Goal: Book appointment/travel/reservation

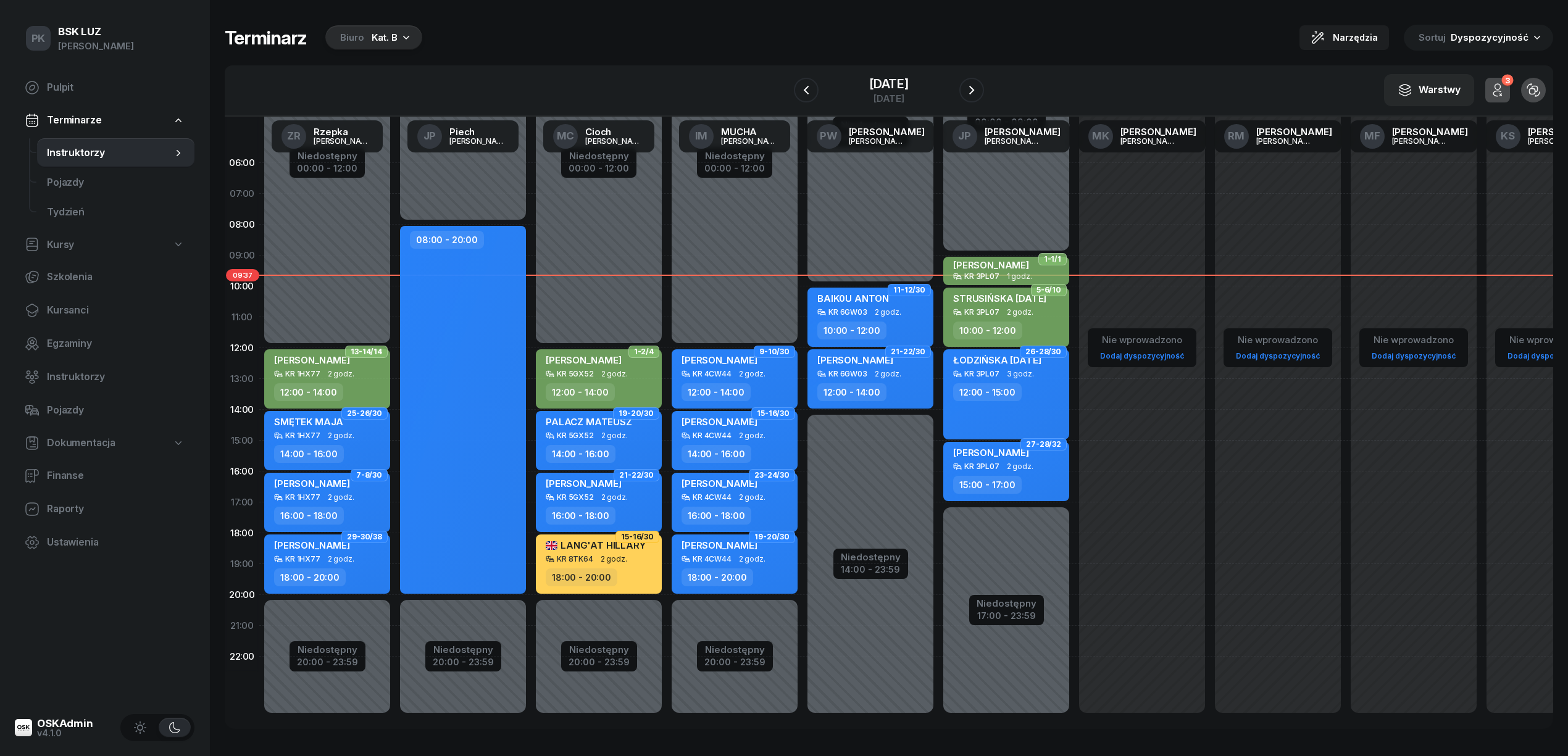
click at [377, 35] on div "Kat. B" at bounding box center [385, 37] width 26 height 15
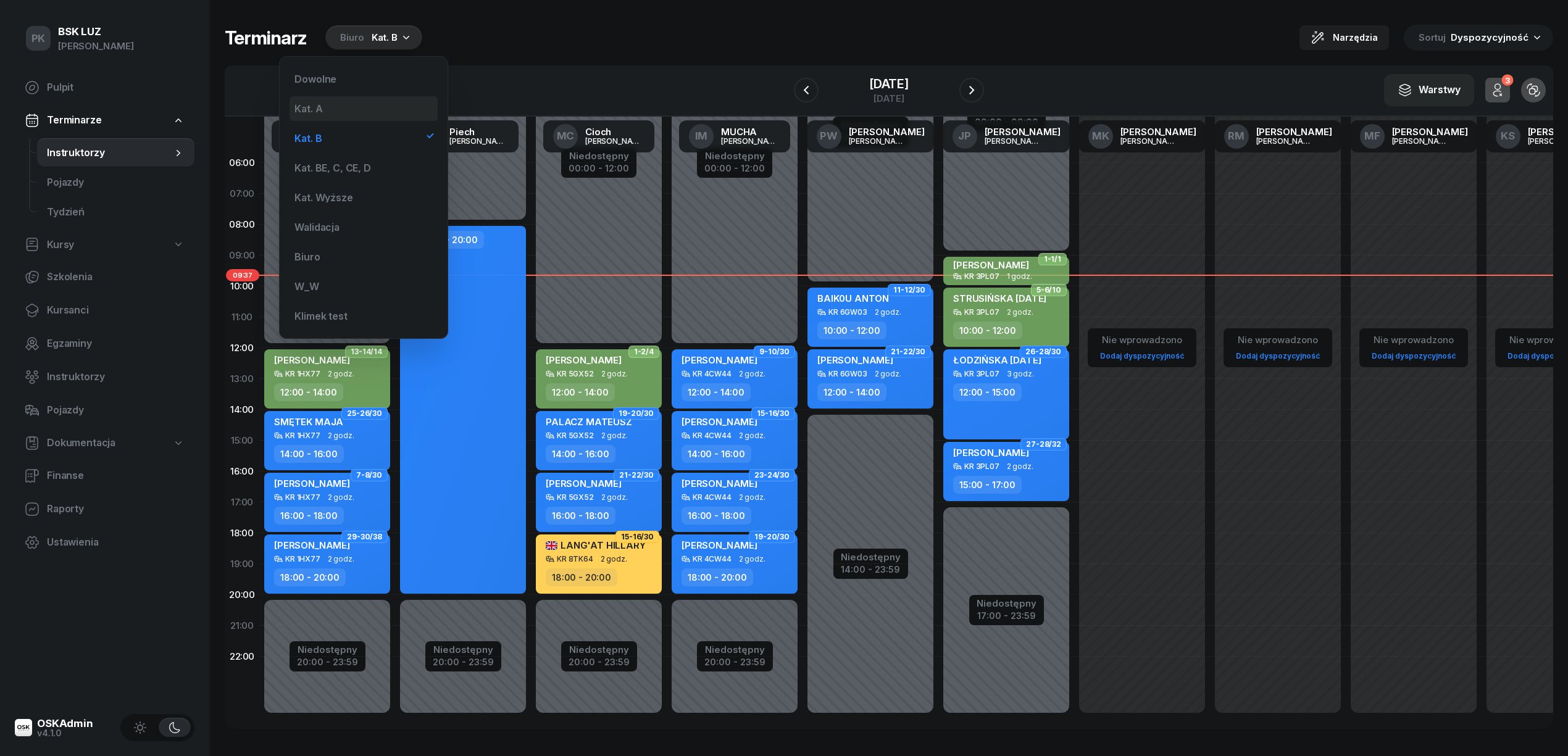
click at [376, 116] on div "Kat. A" at bounding box center [364, 109] width 148 height 24
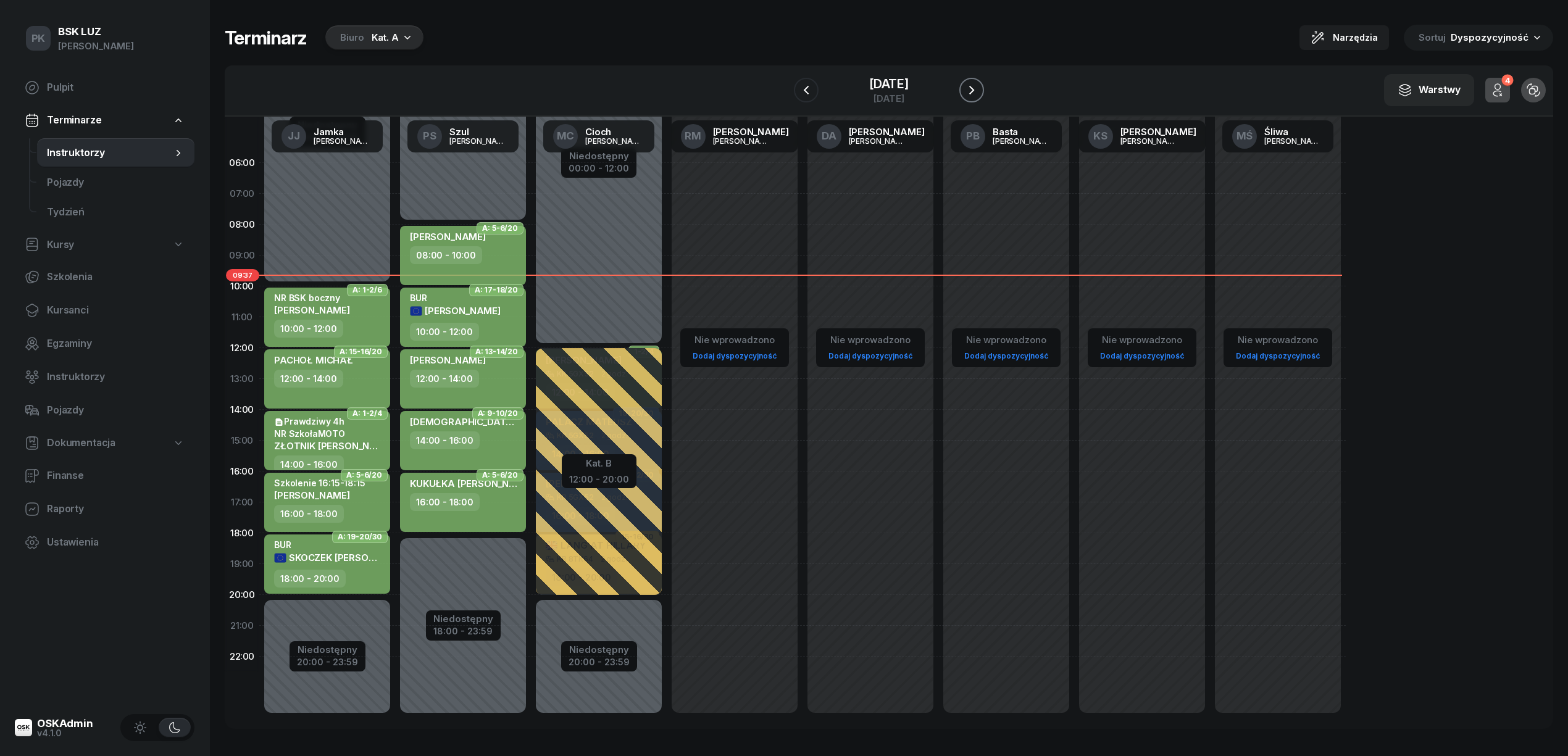
click at [977, 84] on icon "button" at bounding box center [971, 90] width 15 height 15
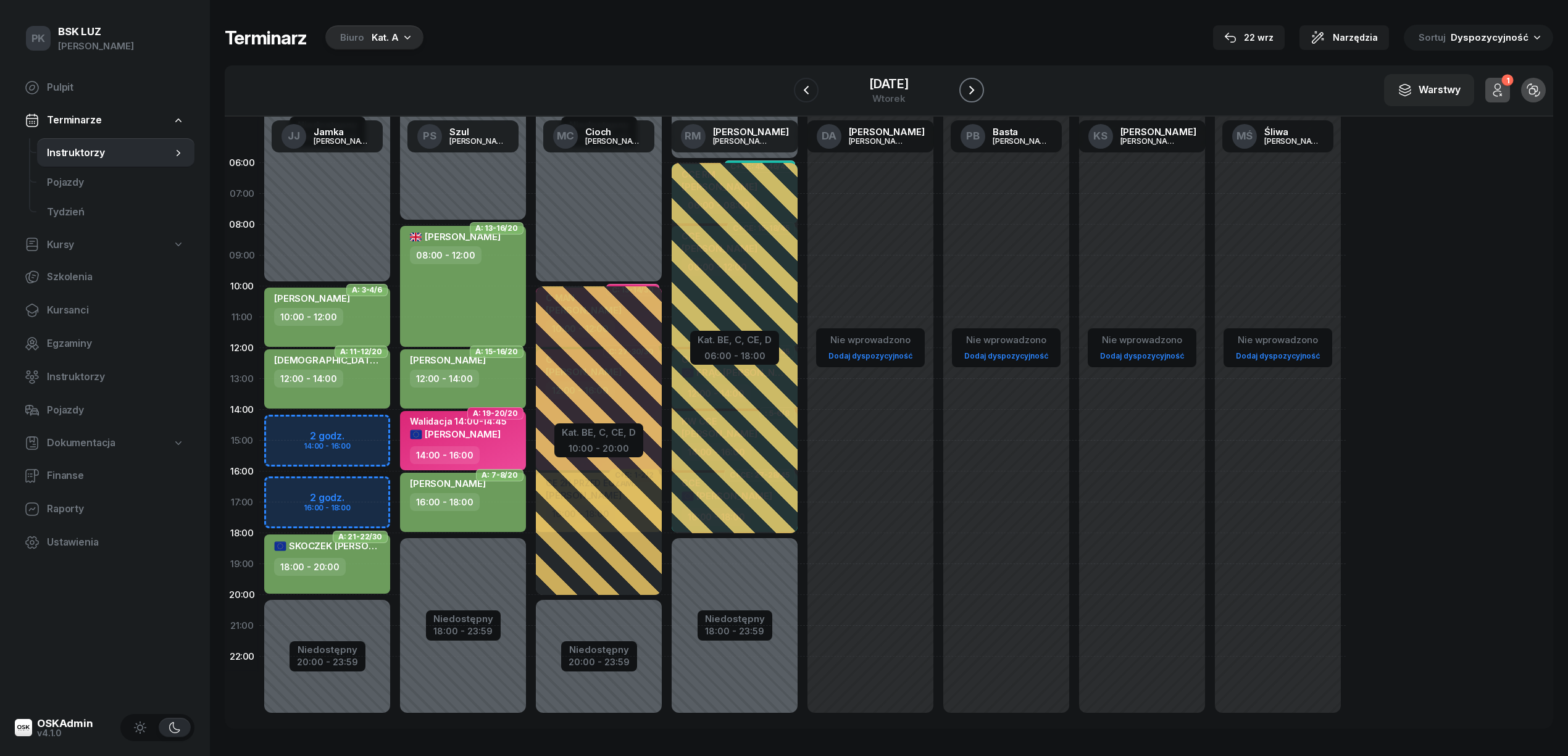
click at [977, 84] on icon "button" at bounding box center [971, 90] width 15 height 15
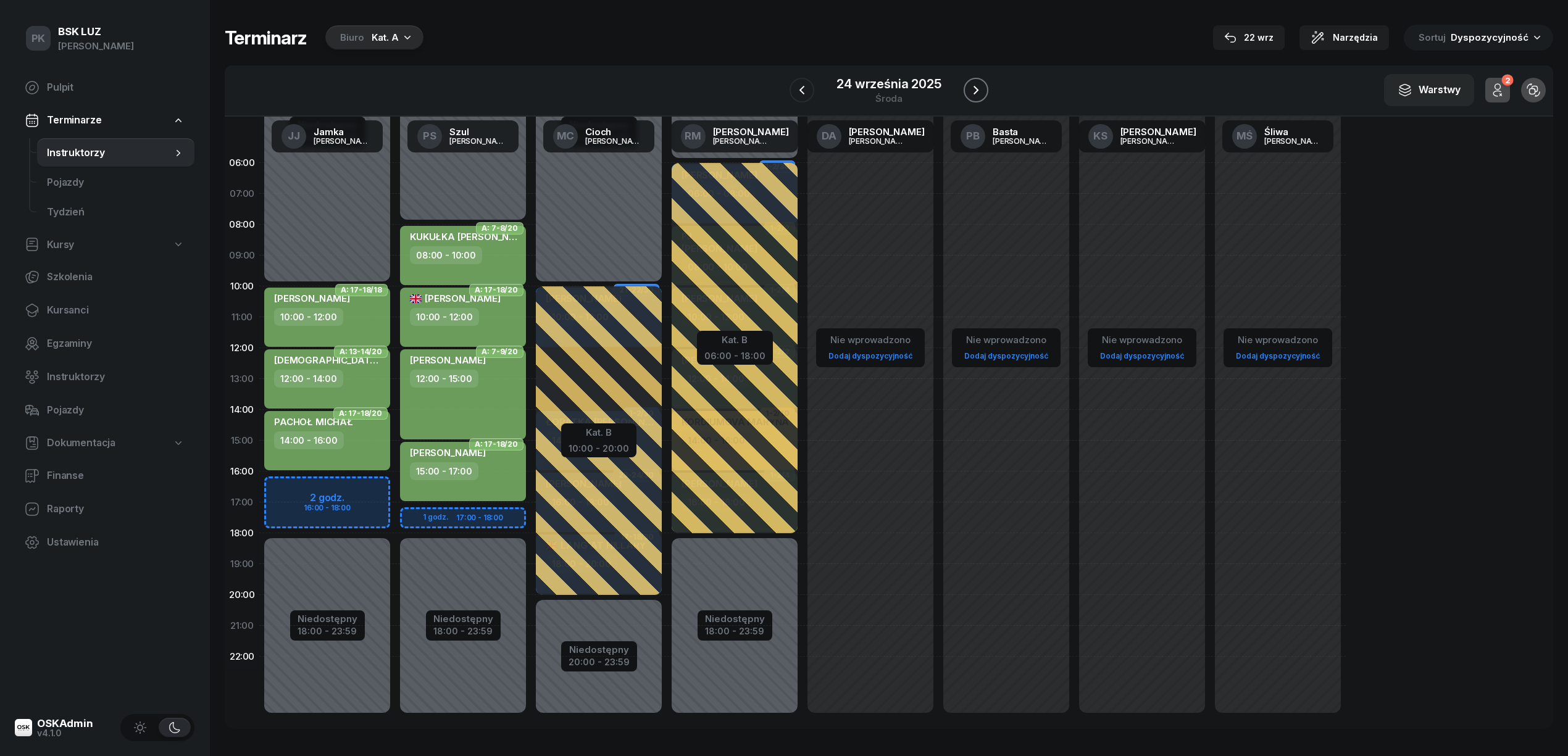
click at [977, 84] on icon "button" at bounding box center [976, 90] width 15 height 15
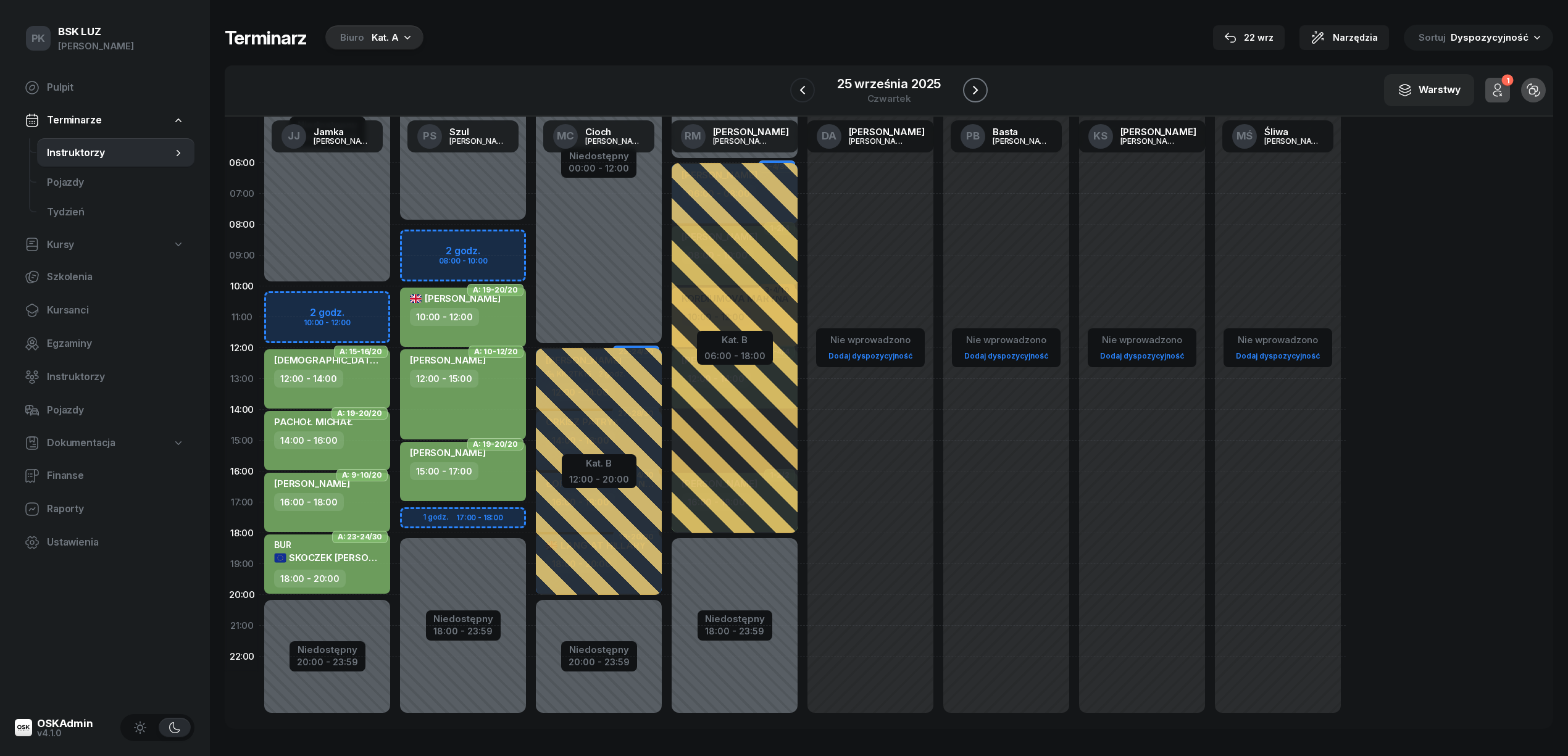
click at [977, 84] on icon "button" at bounding box center [975, 90] width 15 height 15
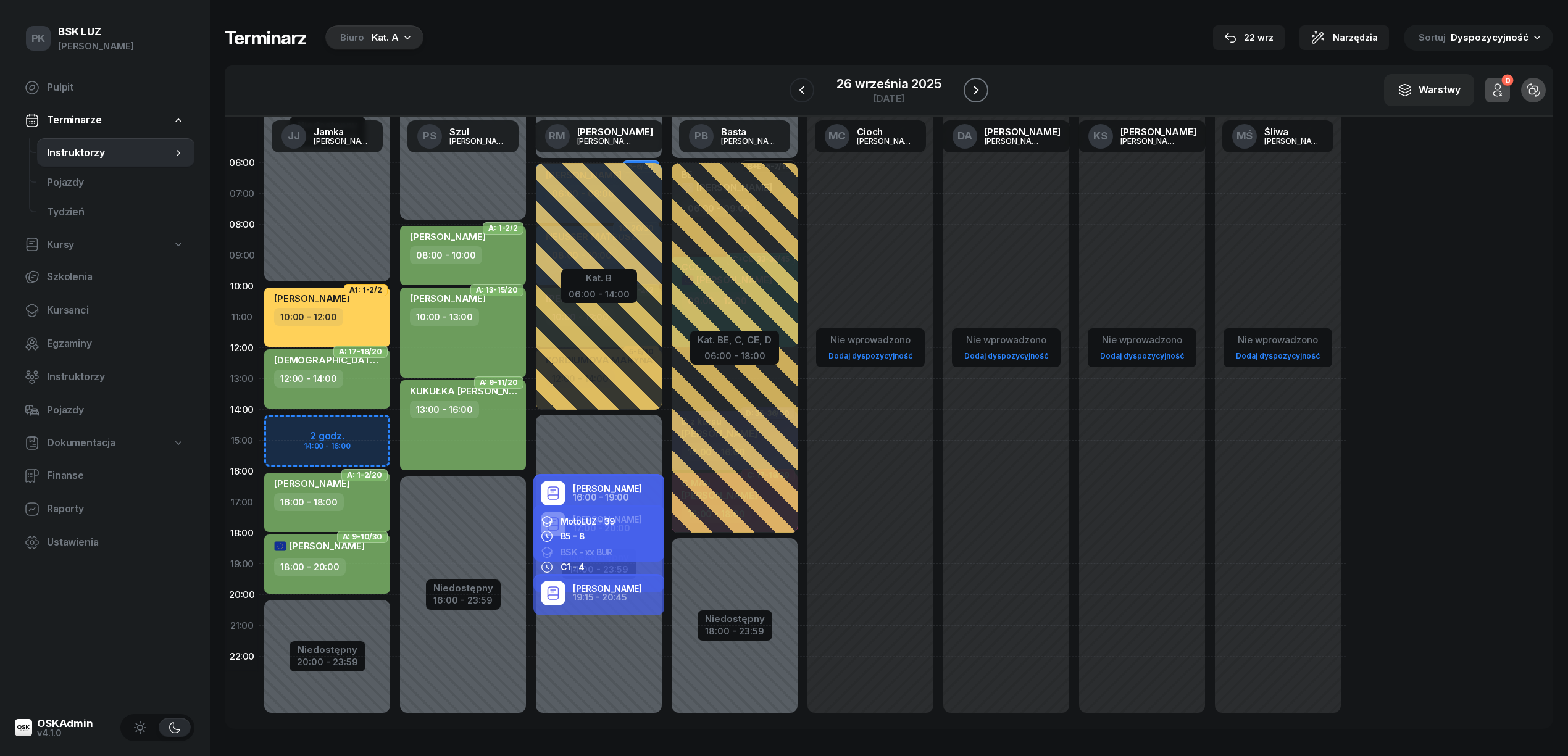
click at [977, 84] on icon "button" at bounding box center [976, 90] width 15 height 15
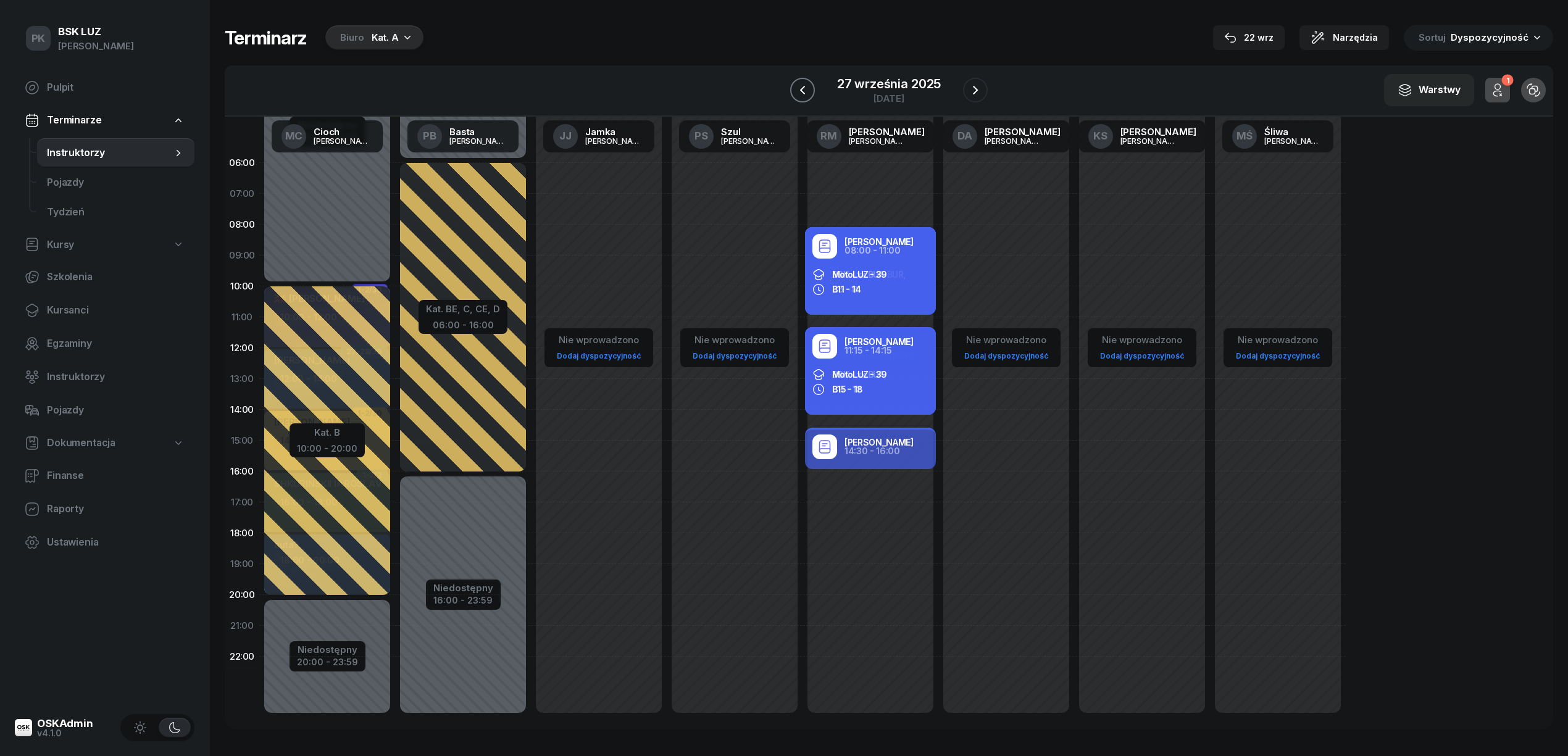
click at [806, 89] on icon "button" at bounding box center [803, 90] width 15 height 15
click at [806, 89] on icon "button" at bounding box center [802, 90] width 15 height 15
click at [806, 89] on icon "button" at bounding box center [803, 90] width 15 height 15
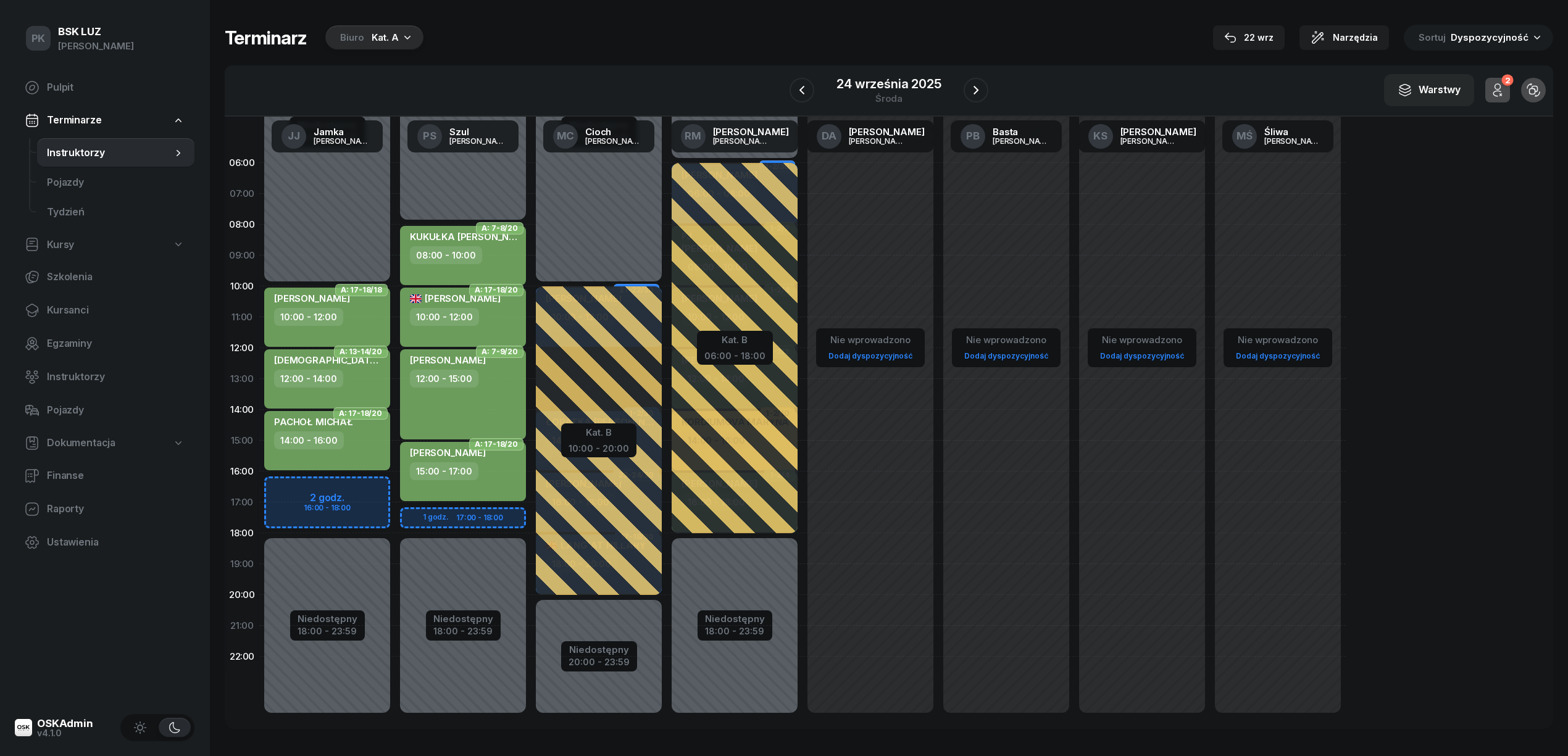
click at [789, 90] on div "W Wybierz AK [PERSON_NAME] BP [PERSON_NAME] DP [PERSON_NAME] GS [PERSON_NAME] I…" at bounding box center [889, 90] width 1328 height 51
click at [805, 94] on icon "button" at bounding box center [802, 90] width 15 height 15
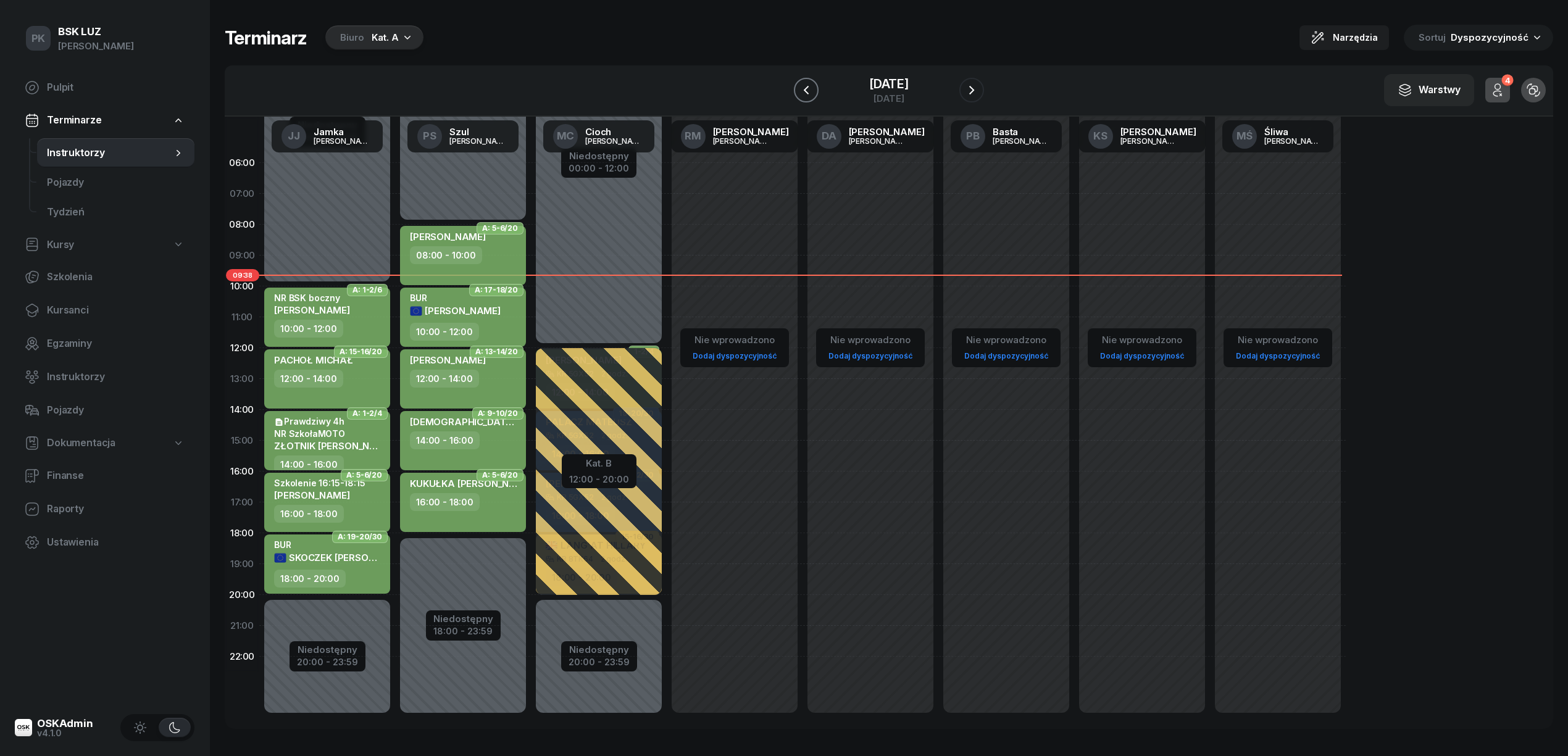
click at [805, 94] on icon "button" at bounding box center [806, 90] width 15 height 15
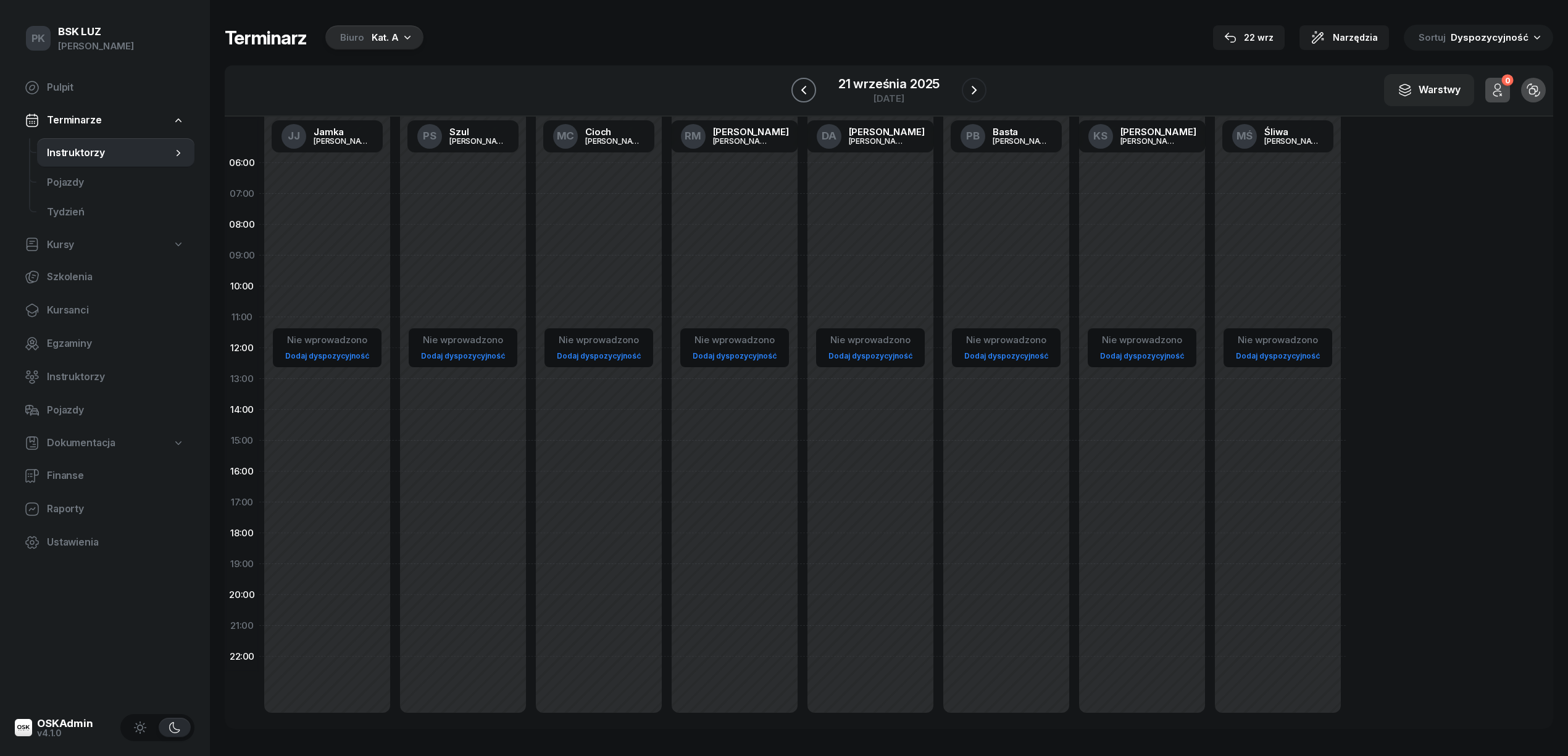
click at [805, 94] on icon "button" at bounding box center [803, 90] width 5 height 9
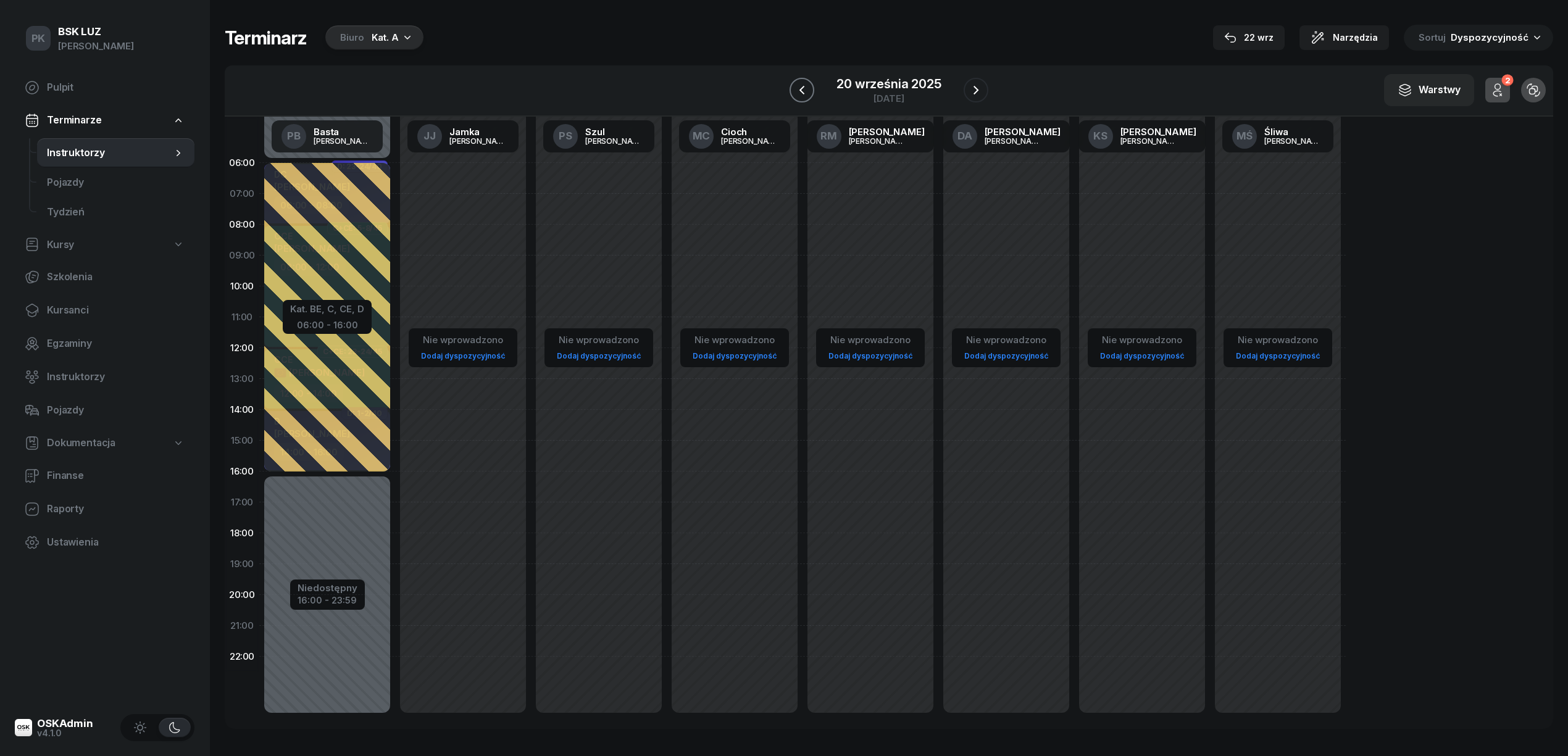
click at [805, 94] on icon "button" at bounding box center [802, 90] width 15 height 15
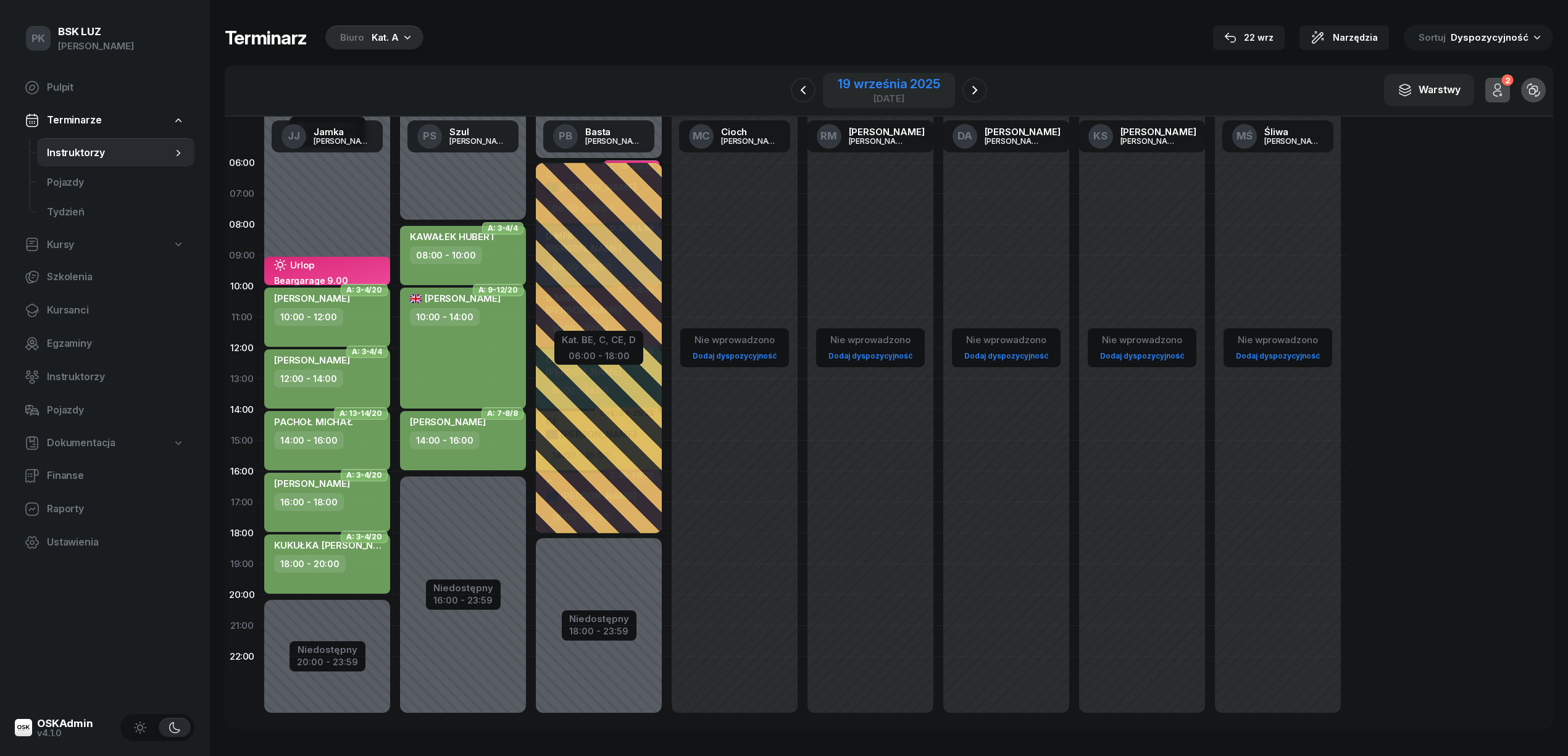
click at [886, 78] on div "19 września 2025" at bounding box center [888, 84] width 102 height 12
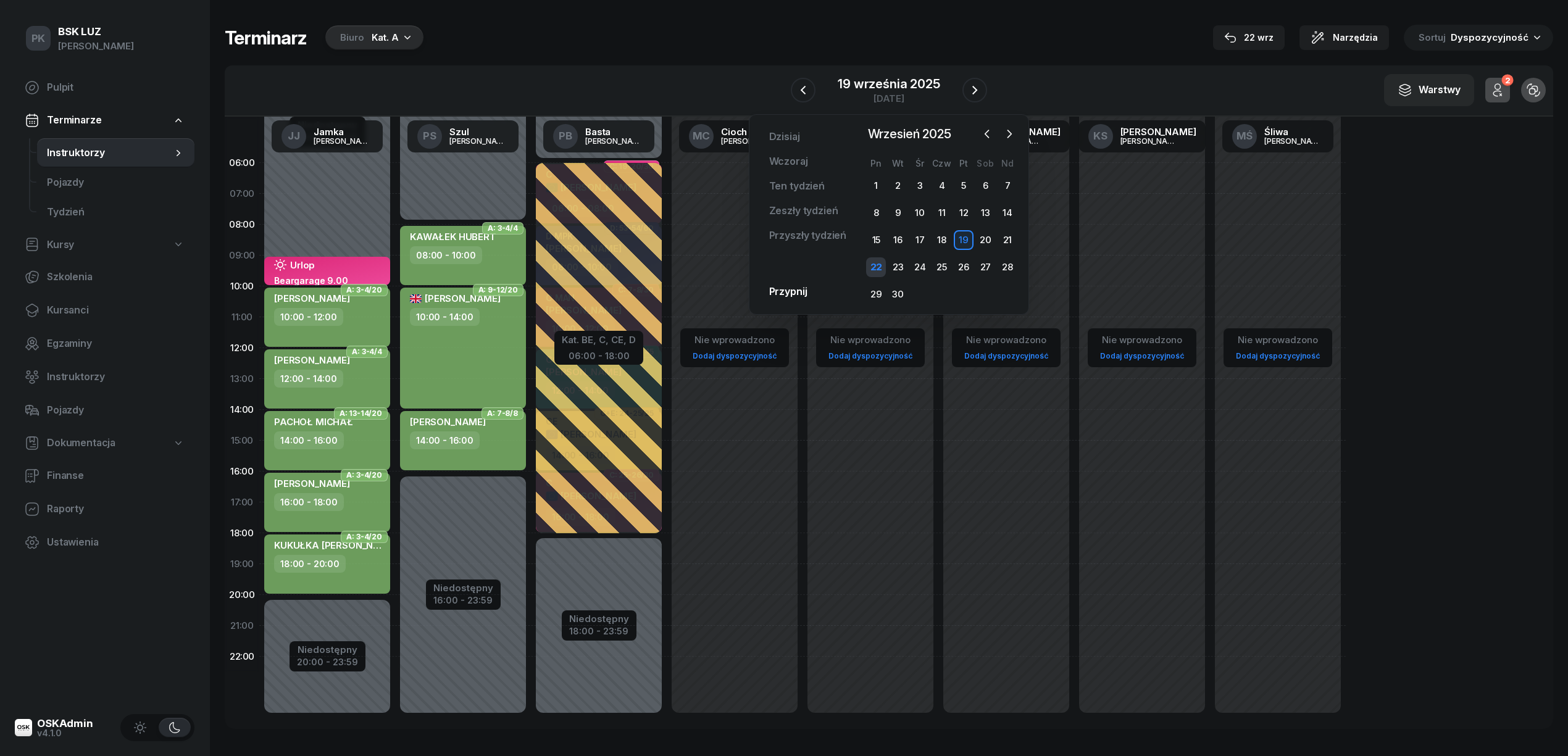
click at [879, 267] on div "22" at bounding box center [875, 267] width 20 height 20
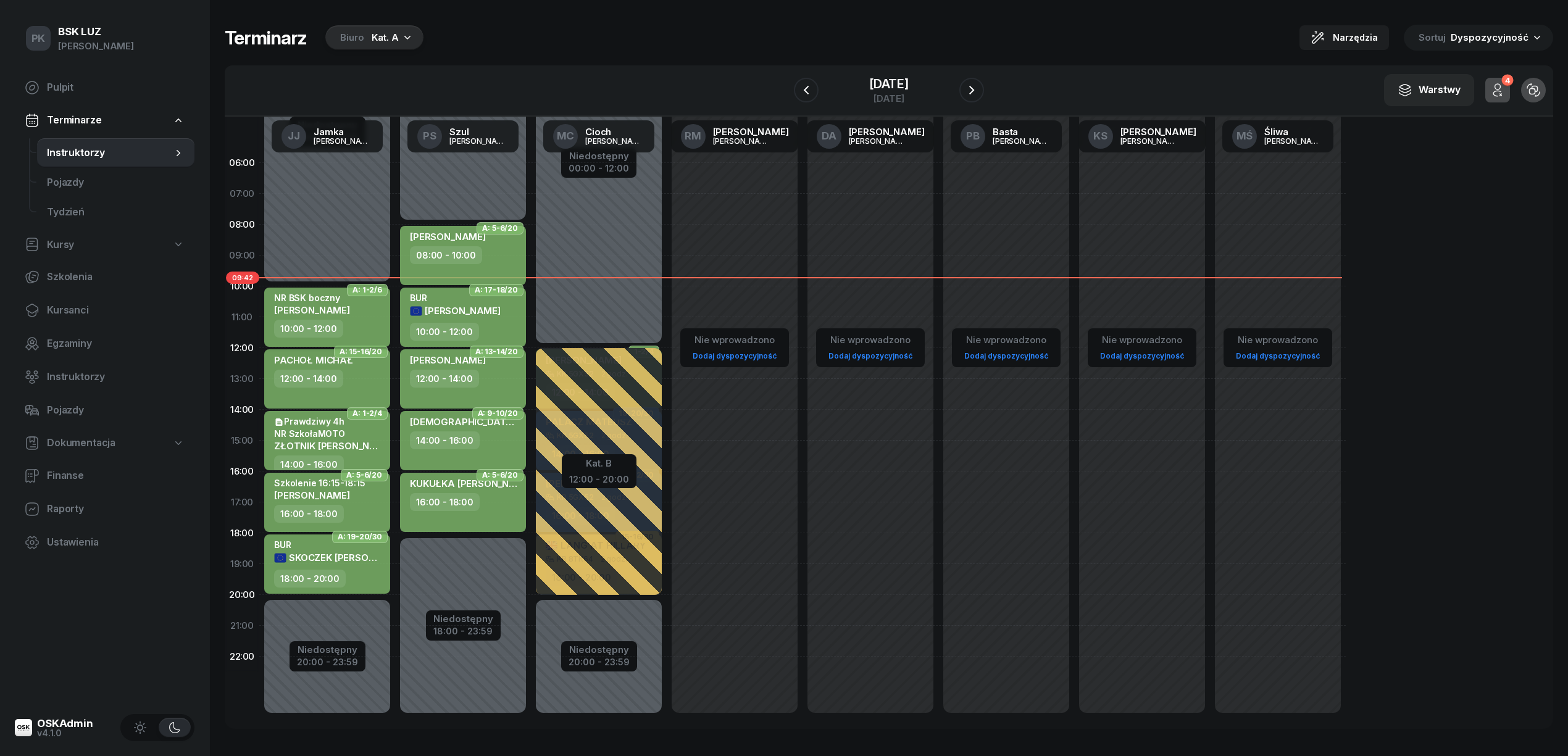
click at [373, 330] on div "10:00 - 12:00" at bounding box center [328, 328] width 109 height 18
select select "10"
select select "12"
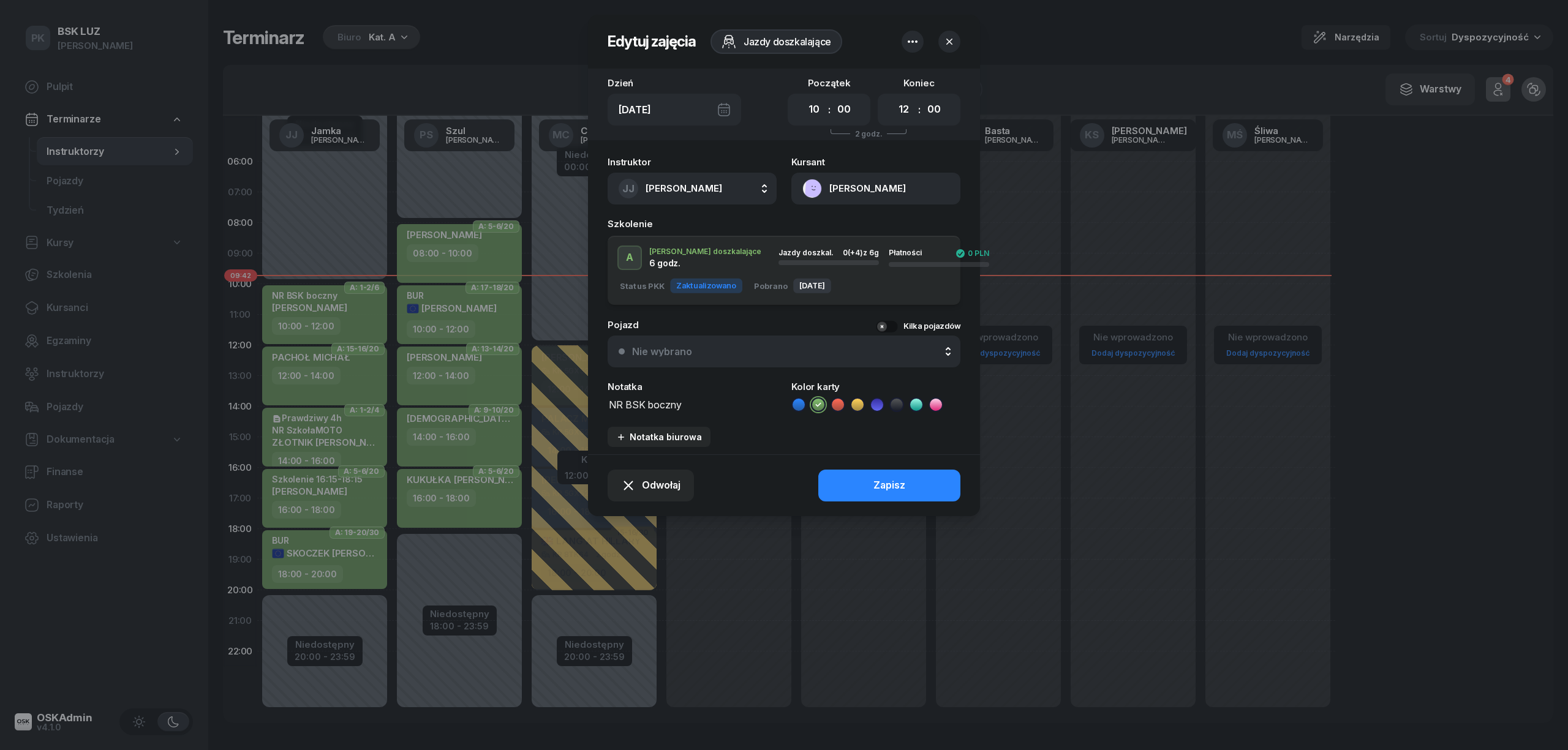
click at [370, 327] on div at bounding box center [784, 375] width 1568 height 750
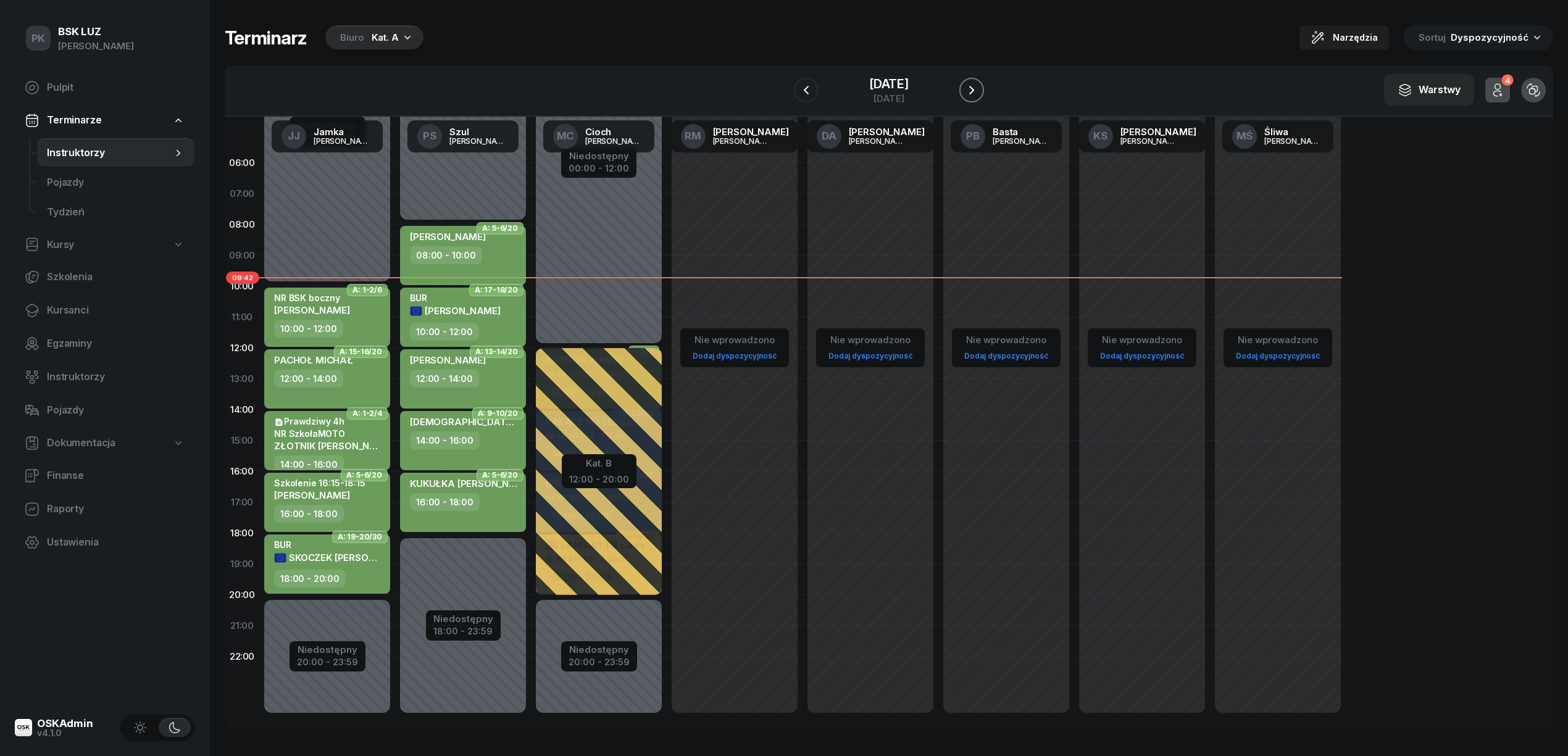
click at [966, 92] on icon "button" at bounding box center [971, 90] width 15 height 15
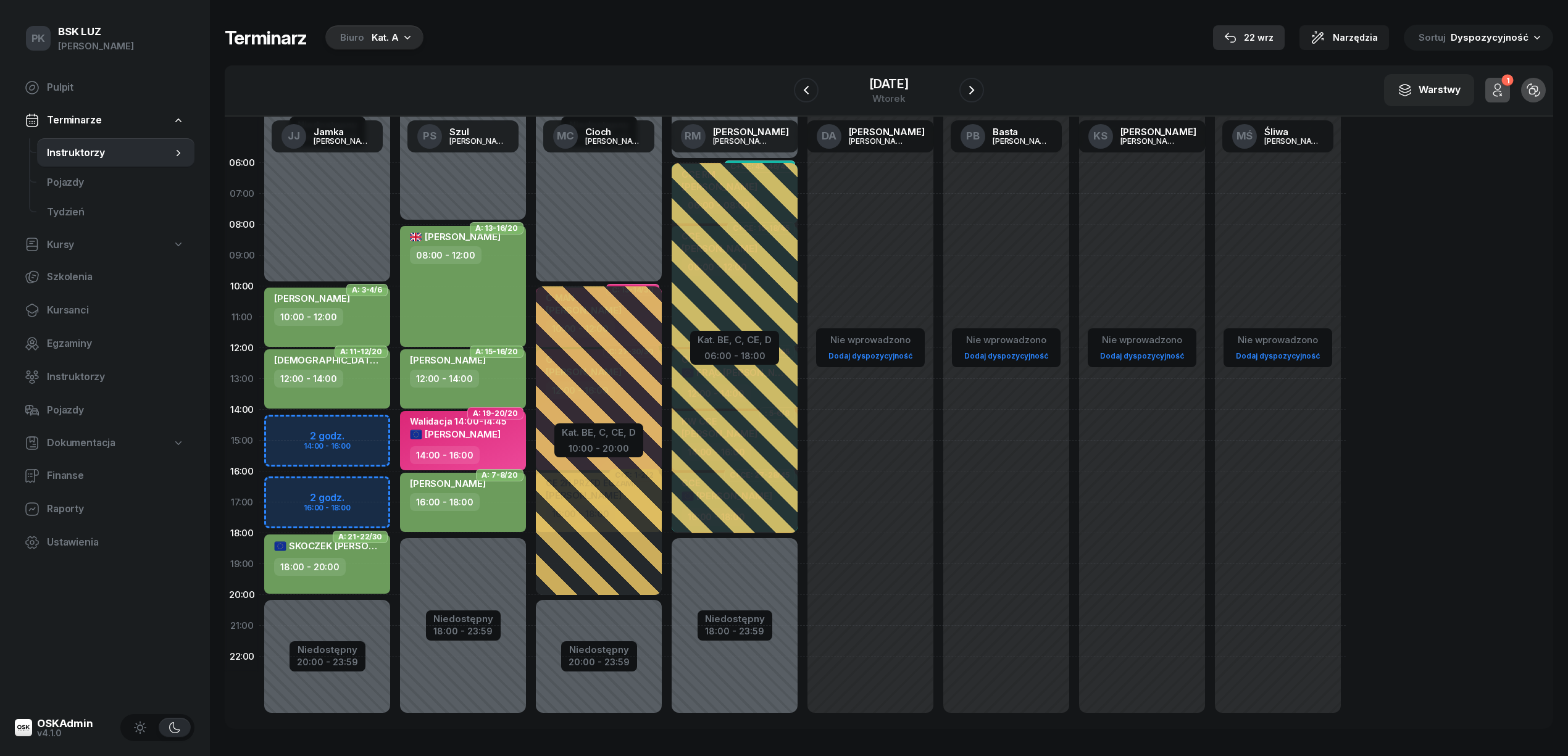
click at [1249, 37] on div "22 wrz" at bounding box center [1249, 37] width 50 height 15
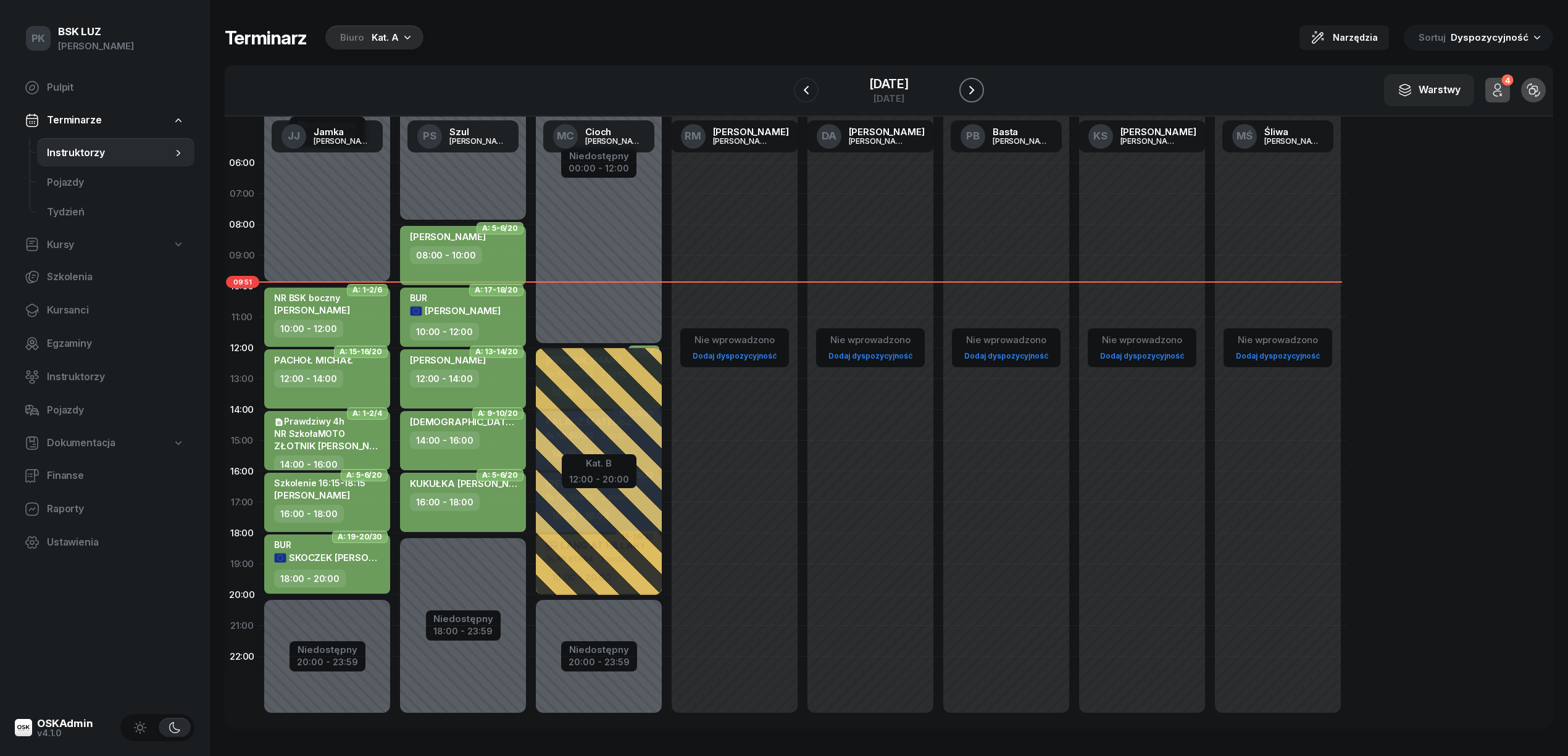
click at [962, 92] on button "button" at bounding box center [971, 90] width 24 height 24
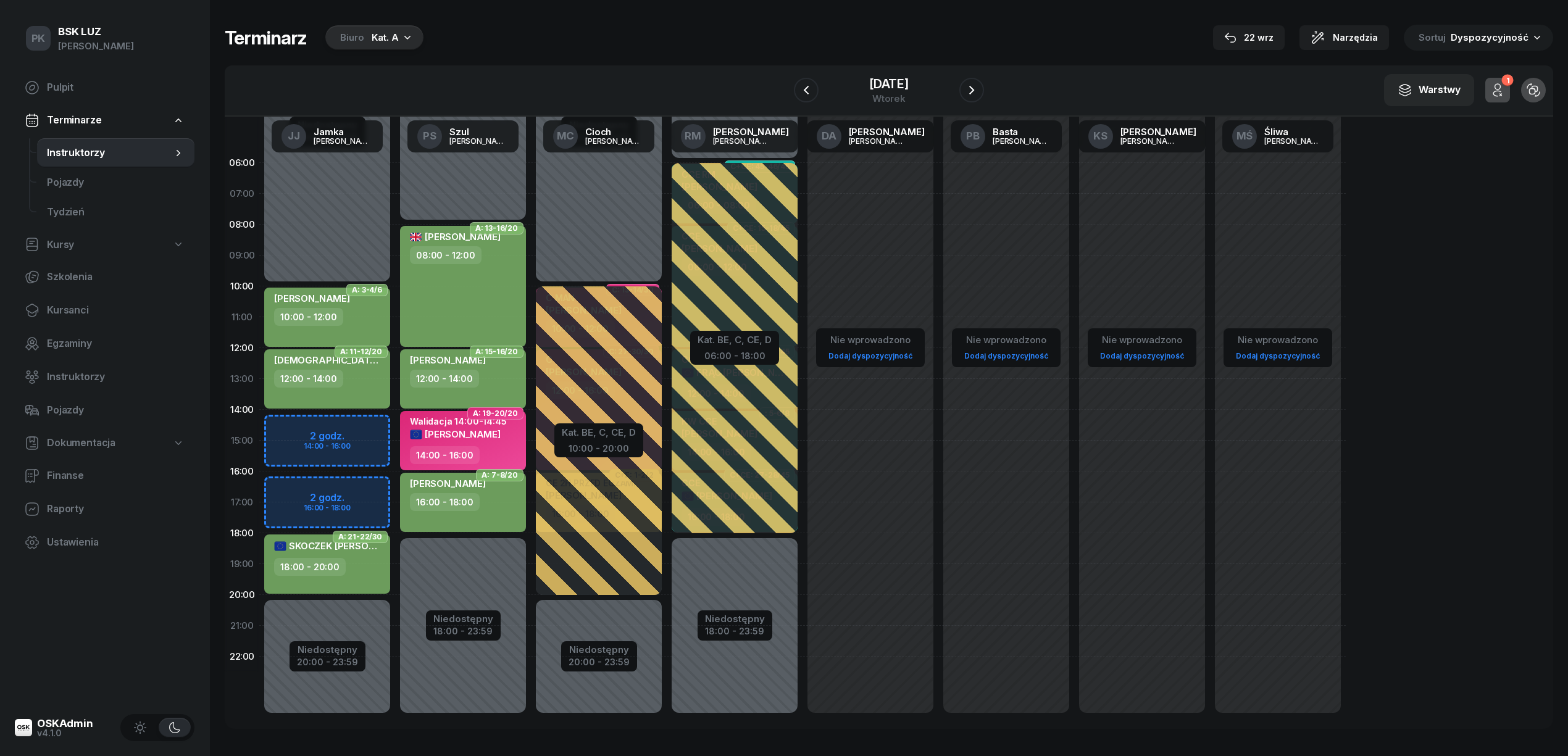
click at [786, 92] on div "W Wybierz AK [PERSON_NAME] BP [PERSON_NAME] DP [PERSON_NAME] GS [PERSON_NAME] I…" at bounding box center [889, 90] width 1328 height 51
click at [794, 94] on button "button" at bounding box center [806, 90] width 24 height 24
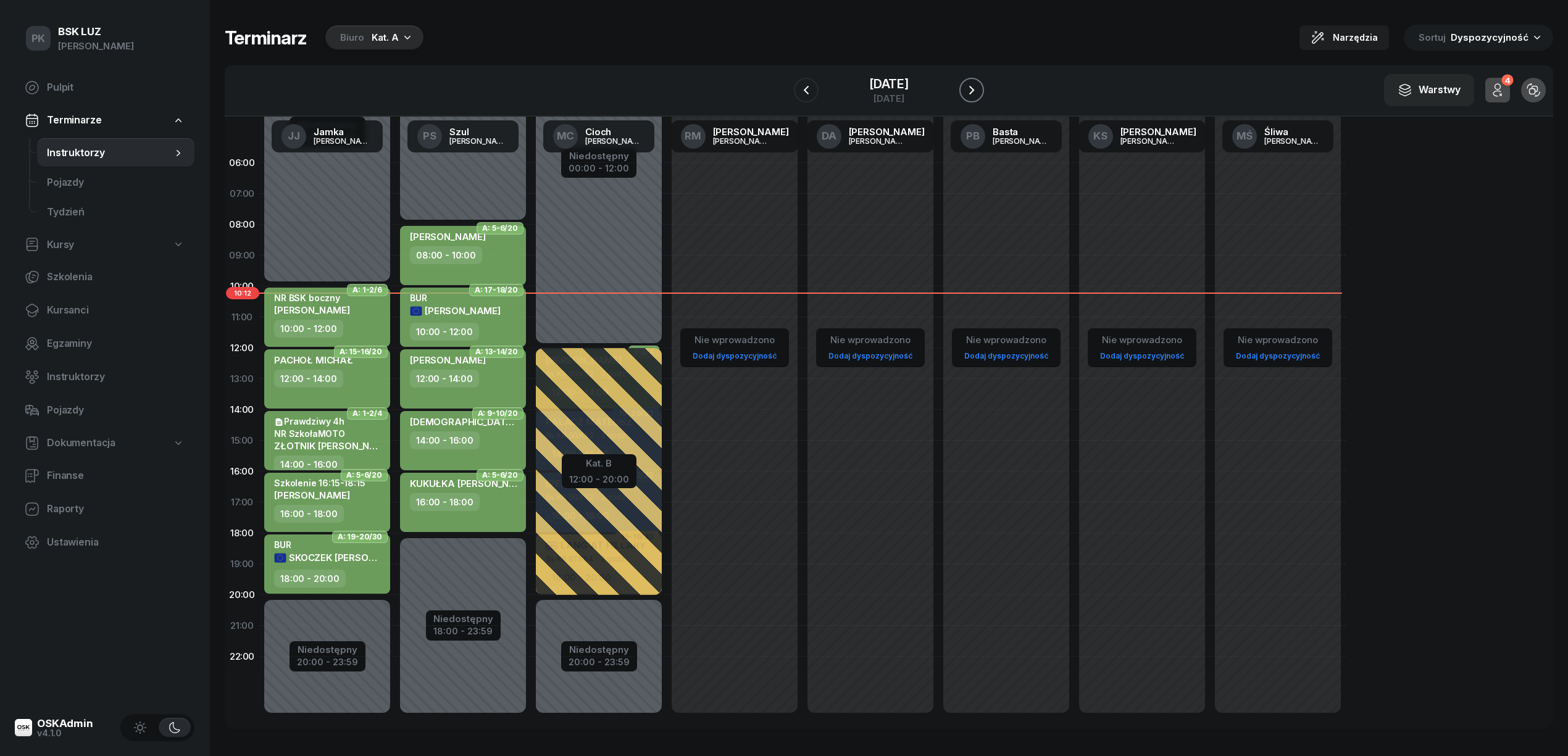
click at [977, 86] on icon "button" at bounding box center [971, 90] width 15 height 15
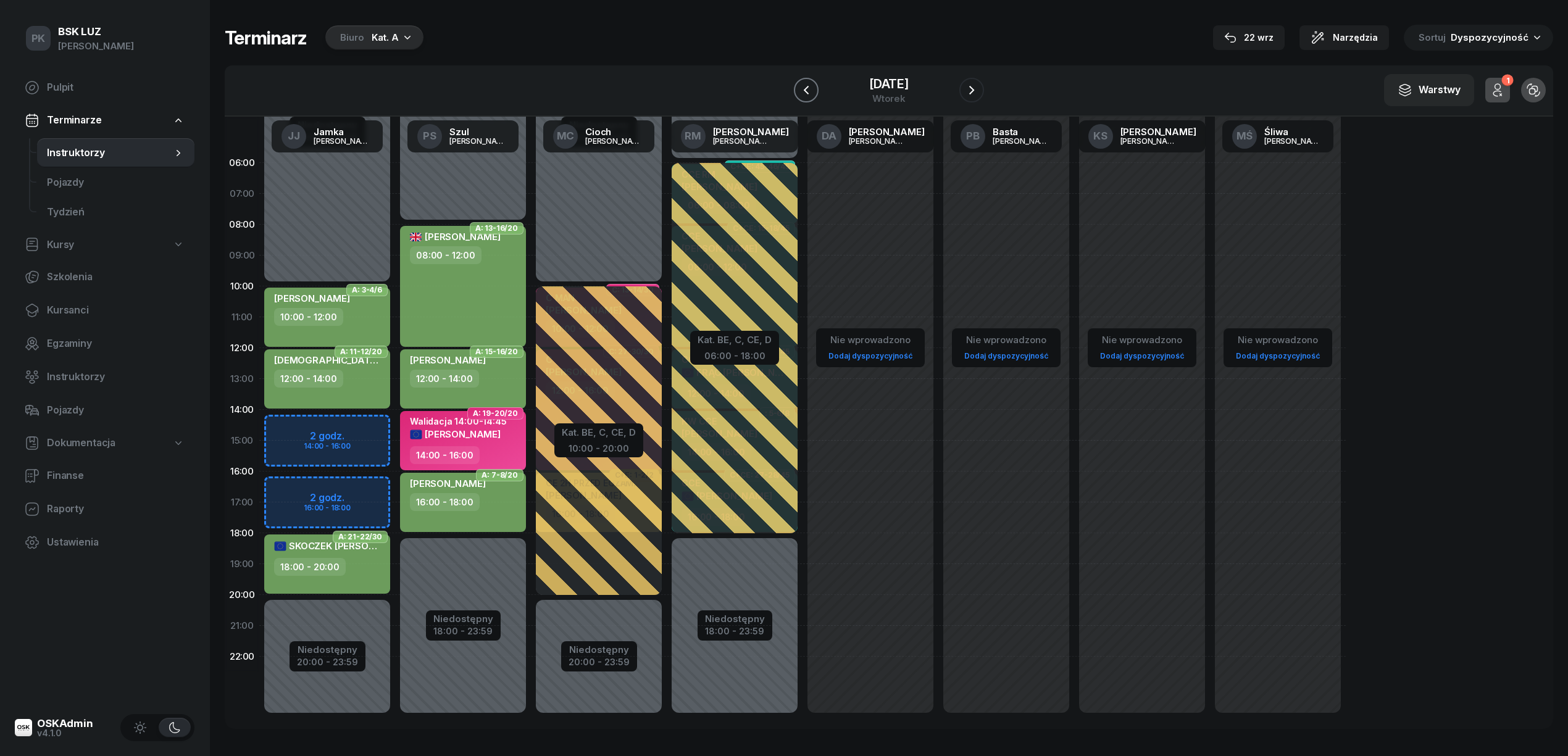
click at [803, 88] on icon "button" at bounding box center [805, 90] width 5 height 9
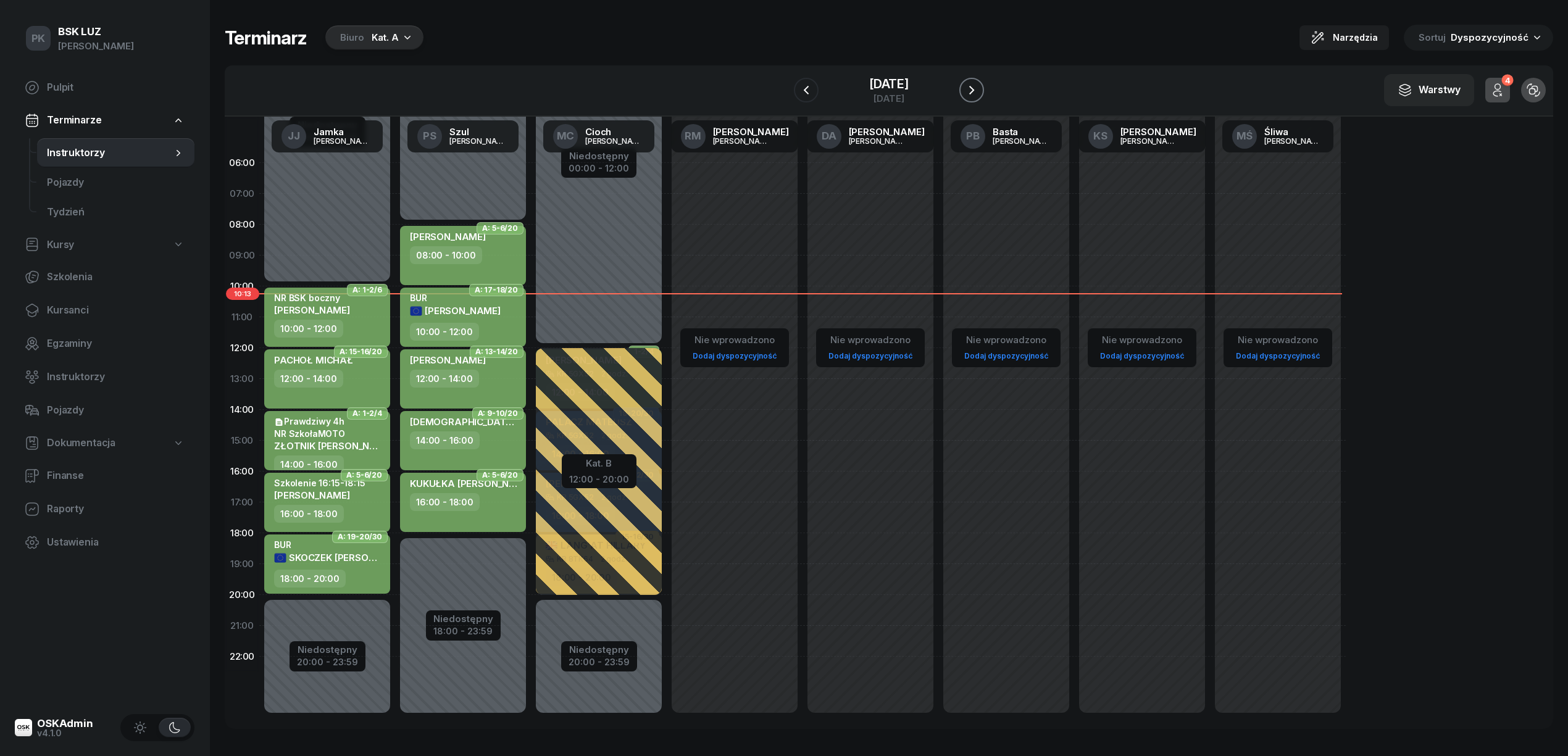
click at [968, 89] on icon "button" at bounding box center [971, 90] width 15 height 15
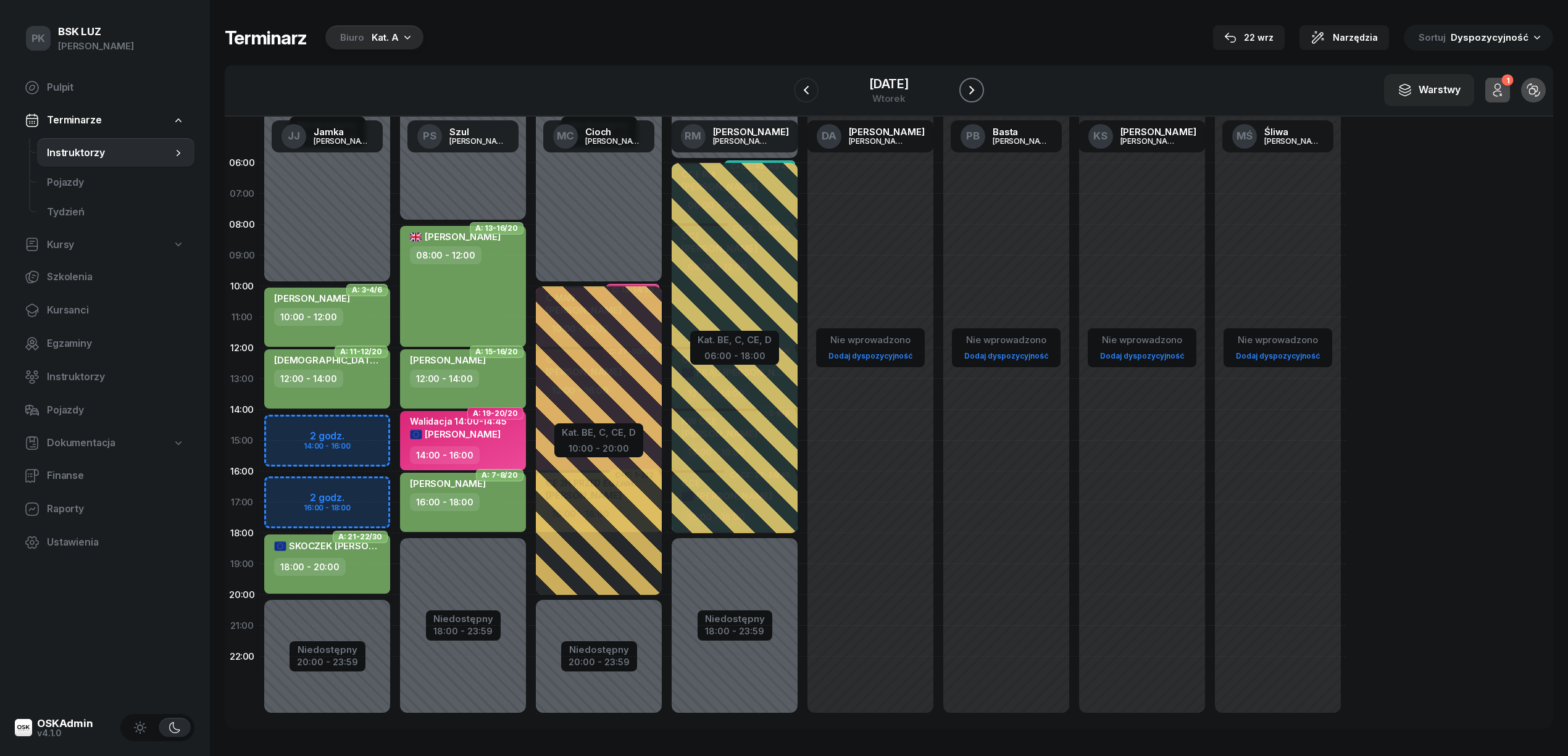
click at [974, 91] on icon "button" at bounding box center [971, 90] width 5 height 9
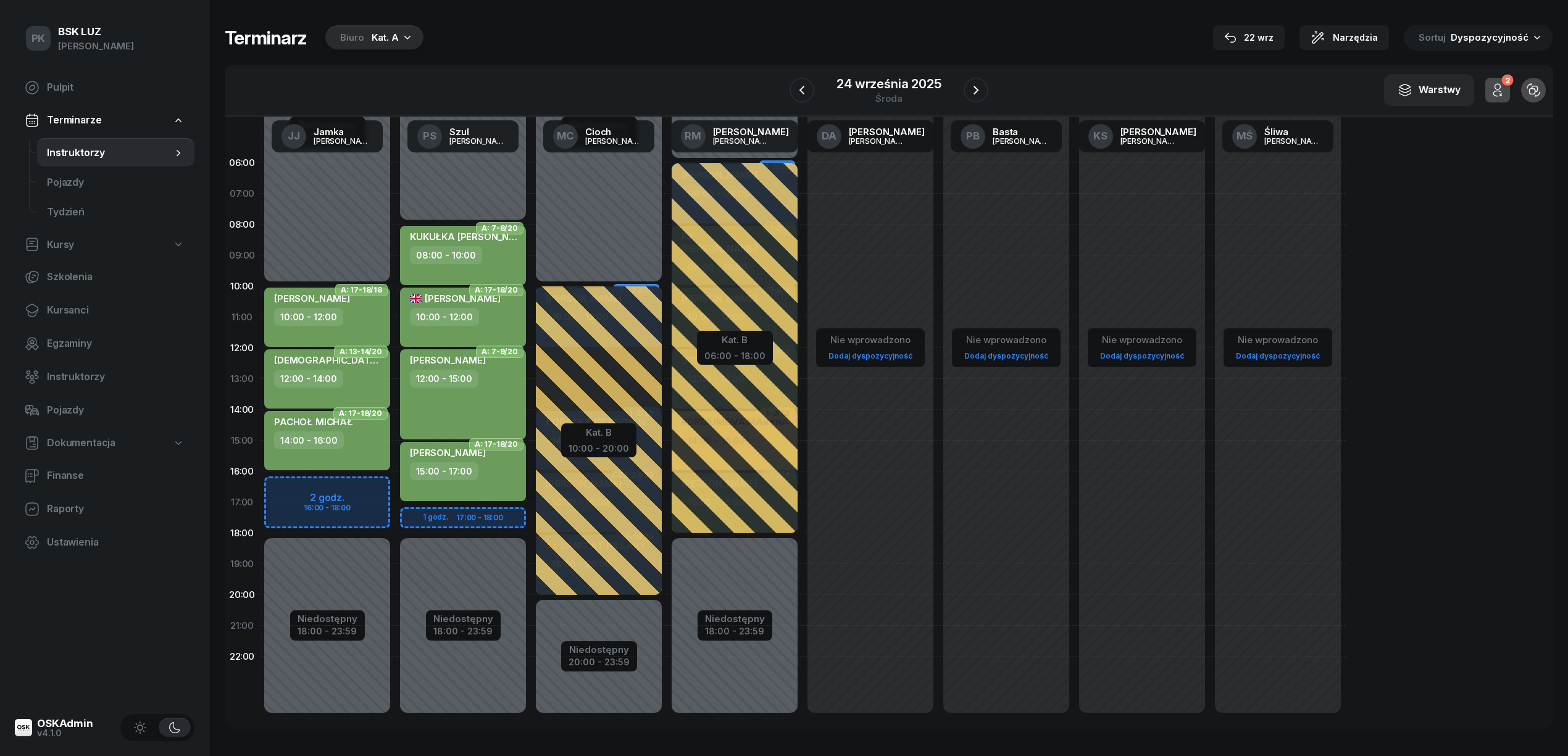
click at [788, 97] on div "W Wybierz AK [PERSON_NAME] BP [PERSON_NAME] DP [PERSON_NAME] GS [PERSON_NAME] I…" at bounding box center [889, 90] width 1328 height 51
click at [796, 89] on icon "button" at bounding box center [802, 90] width 15 height 15
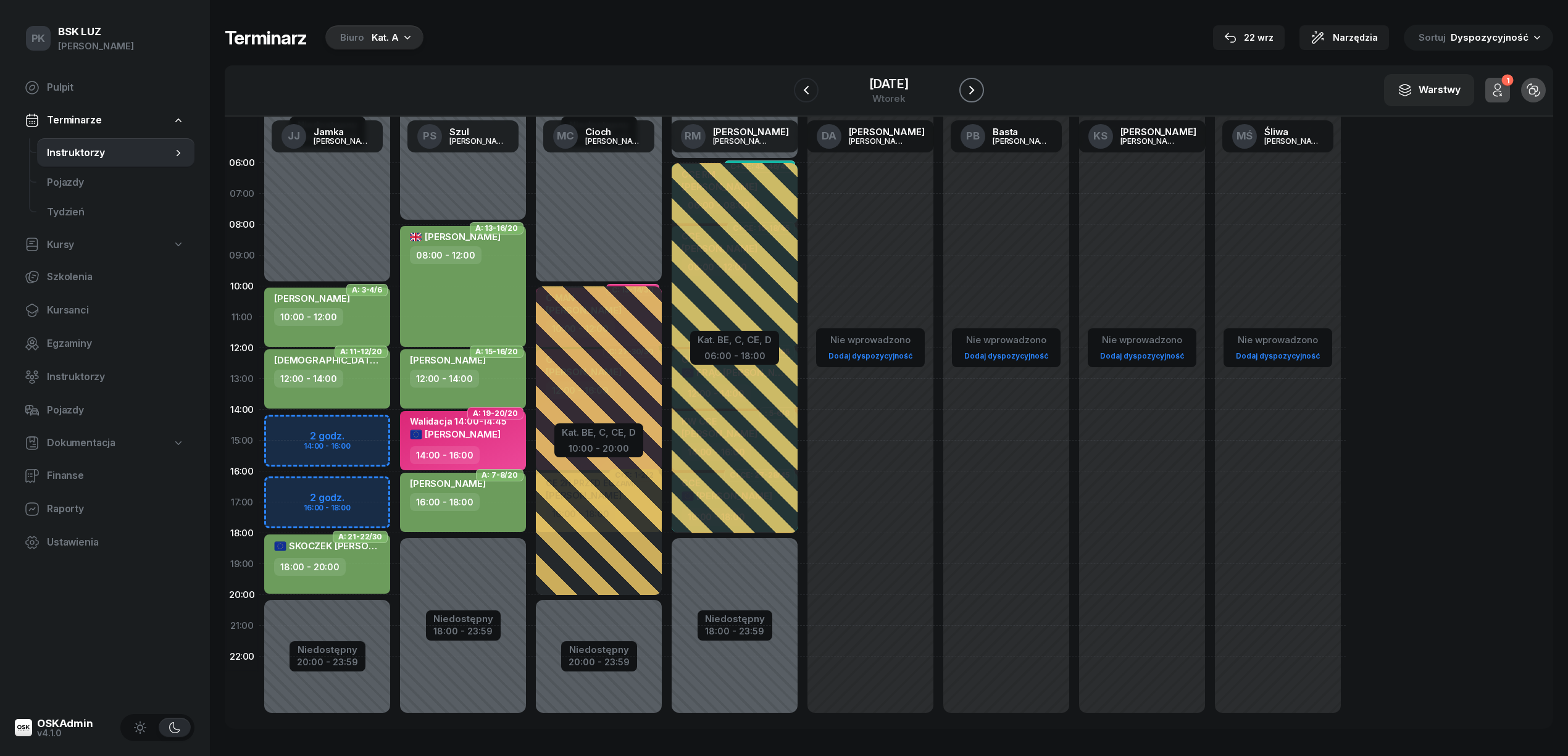
click at [971, 90] on icon "button" at bounding box center [971, 90] width 15 height 15
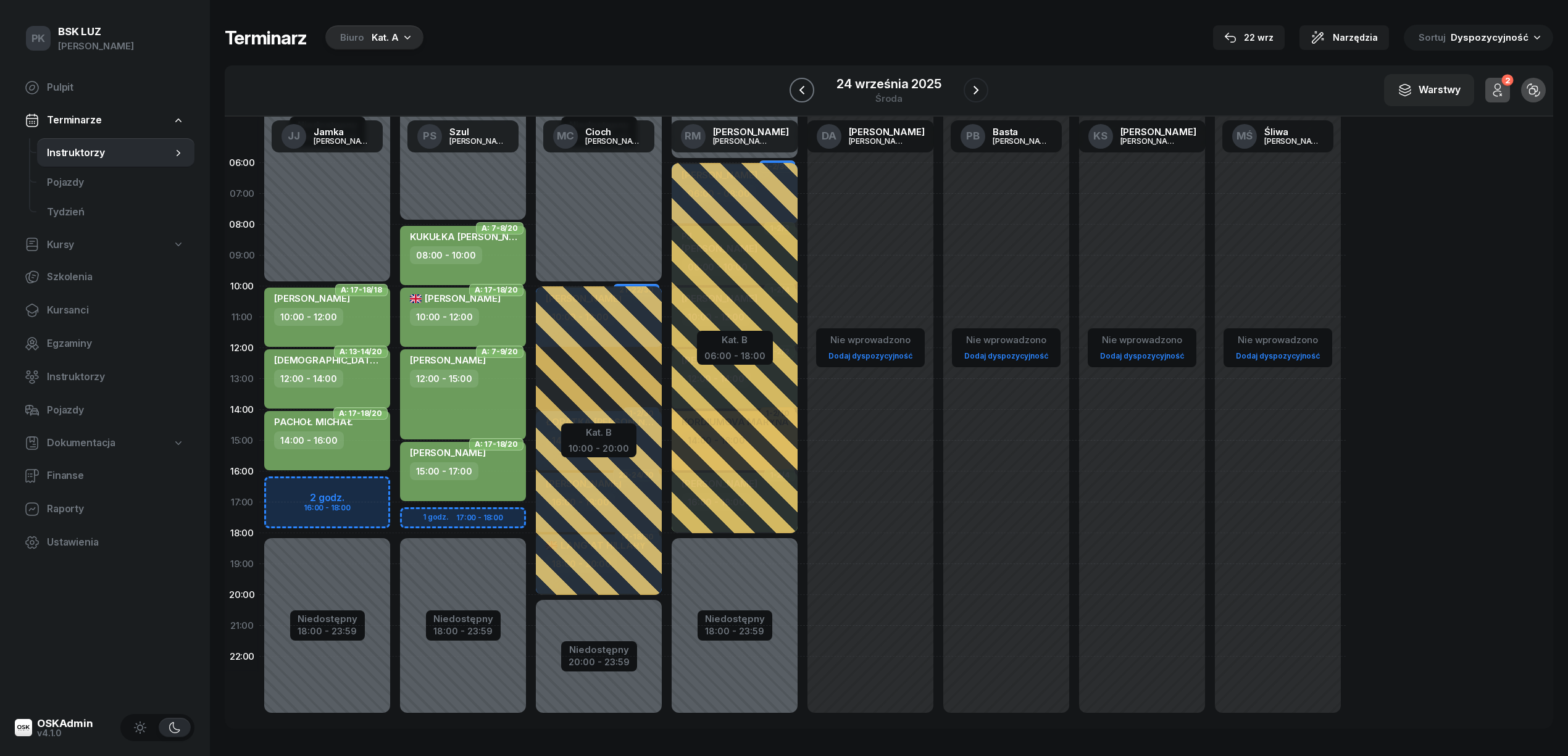
click at [800, 92] on icon "button" at bounding box center [802, 90] width 15 height 15
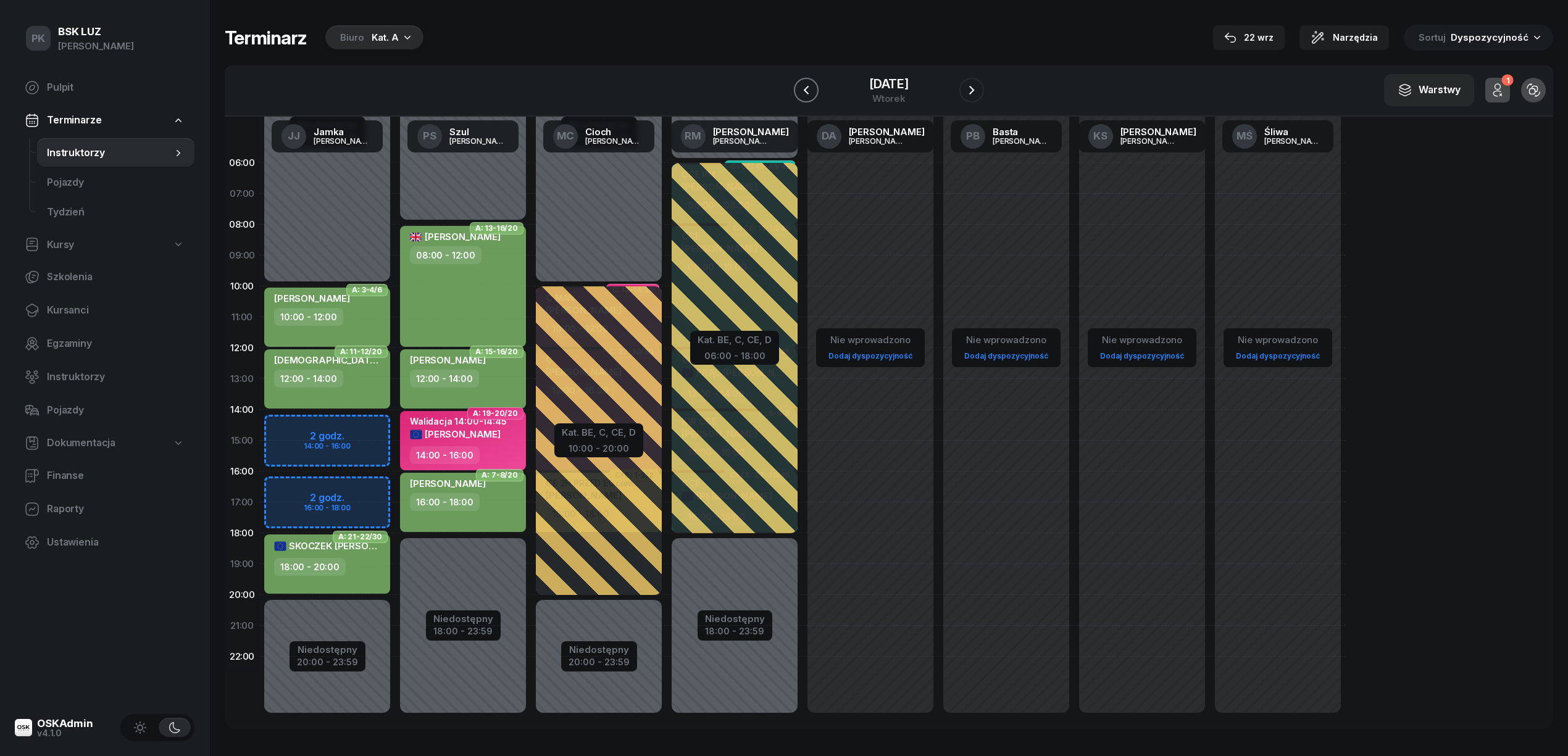
click at [800, 92] on icon "button" at bounding box center [806, 90] width 15 height 15
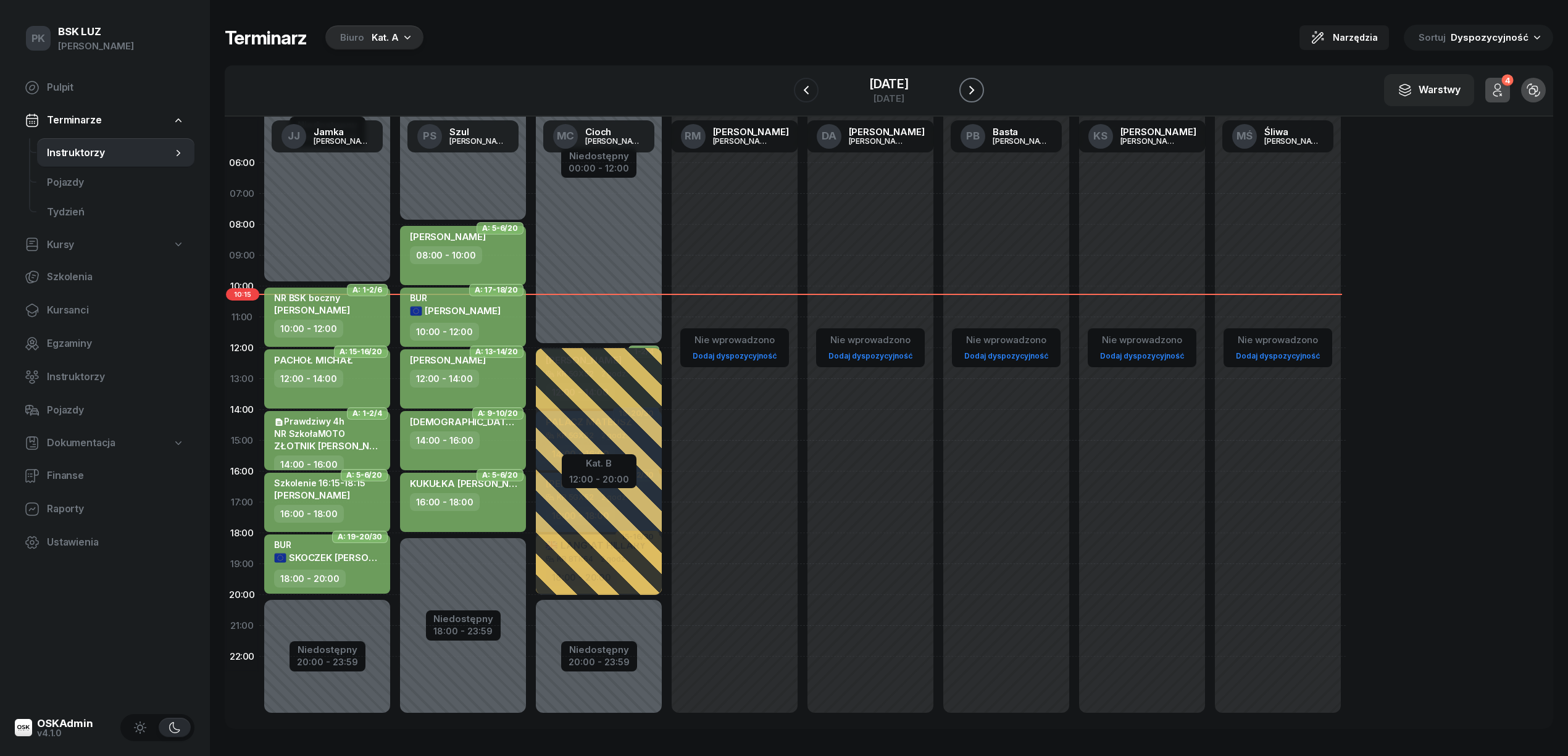
click at [974, 92] on icon "button" at bounding box center [971, 90] width 5 height 9
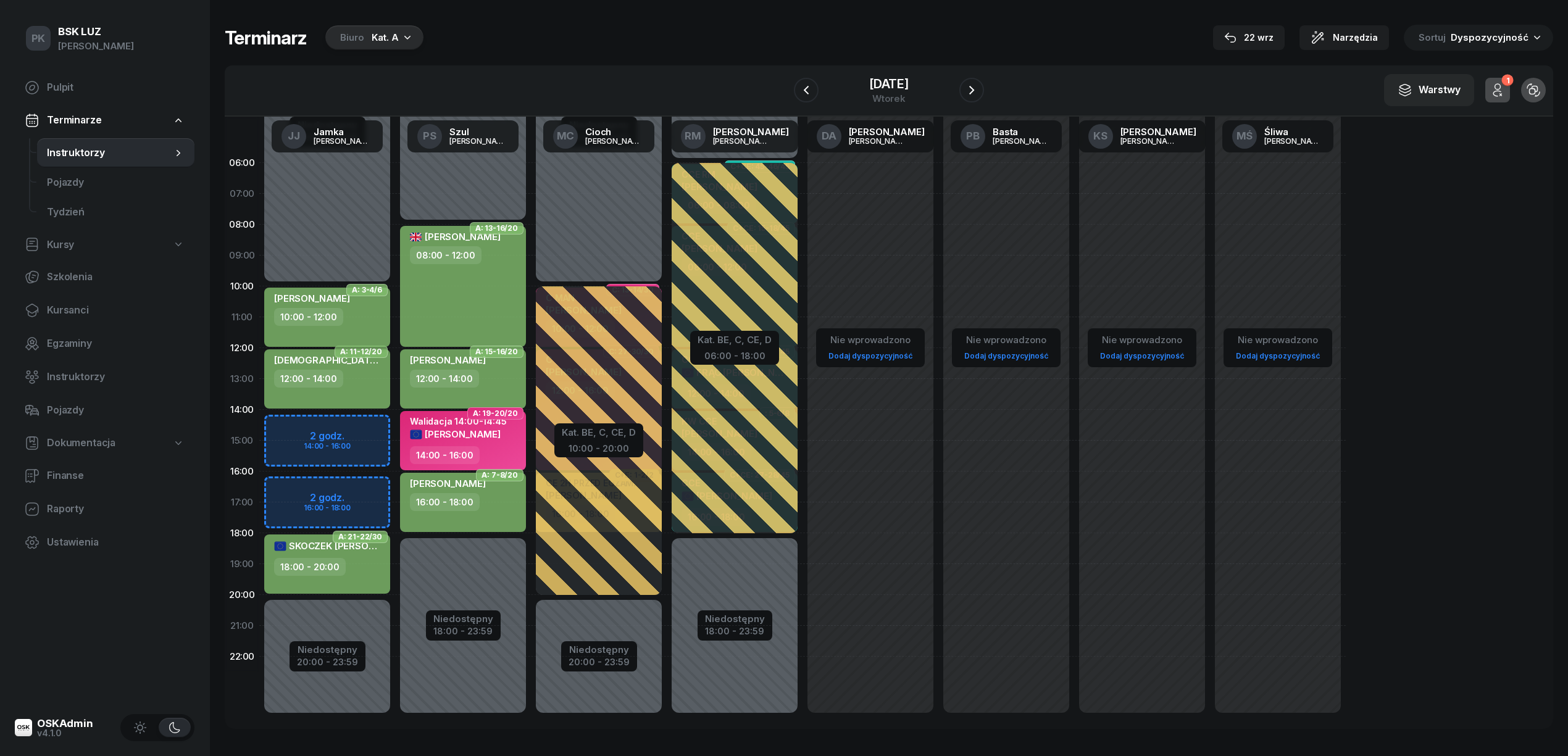
click at [321, 325] on div "10:00 - 12:00" at bounding box center [309, 317] width 69 height 18
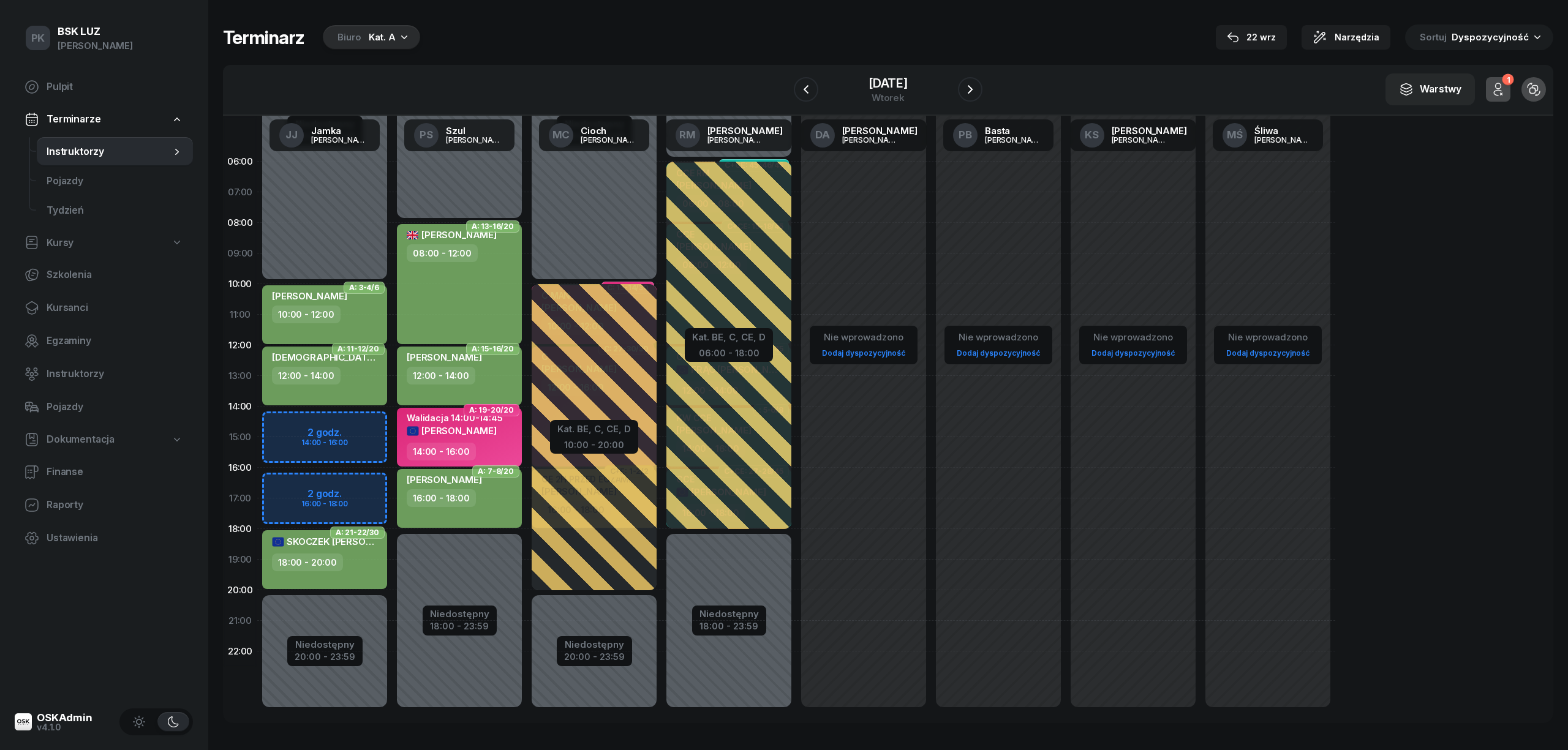
select select "10"
select select "12"
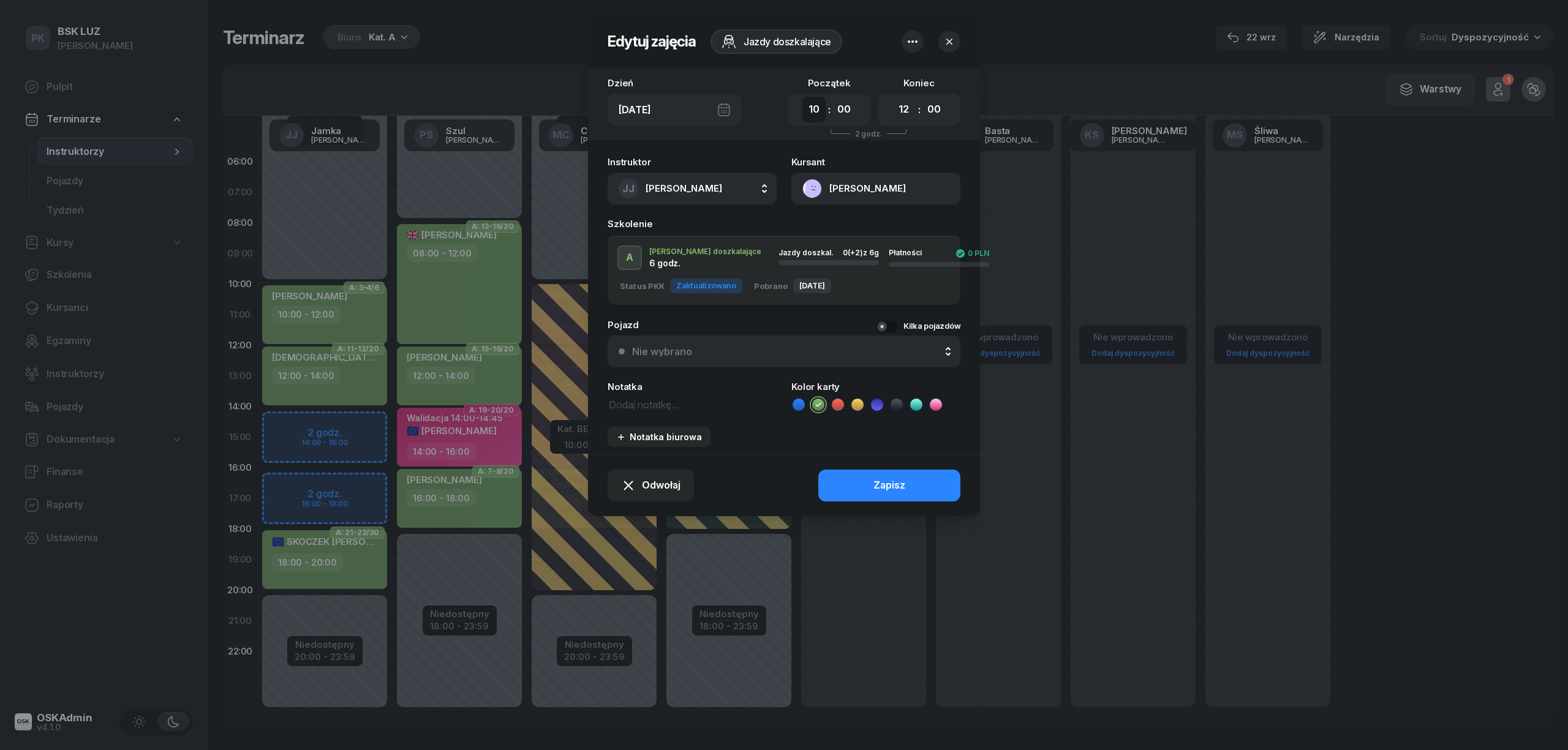
click at [813, 111] on select "00 01 02 03 04 05 06 07 08 09 10 11 12 13 14 15 16 17 18 19 20 21 22 23" at bounding box center [814, 109] width 24 height 26
select select "14"
click at [803, 96] on select "00 01 02 03 04 05 06 07 08 09 10 11 12 13 14 15 16 17 18 19 20 21 22 23" at bounding box center [814, 109] width 24 height 26
click at [904, 103] on select "00 01 02 03 04 05 06 07 08 09 10 11 12 13 14 15 16 17 18 19 20 21 22 23" at bounding box center [904, 109] width 24 height 26
select select "16"
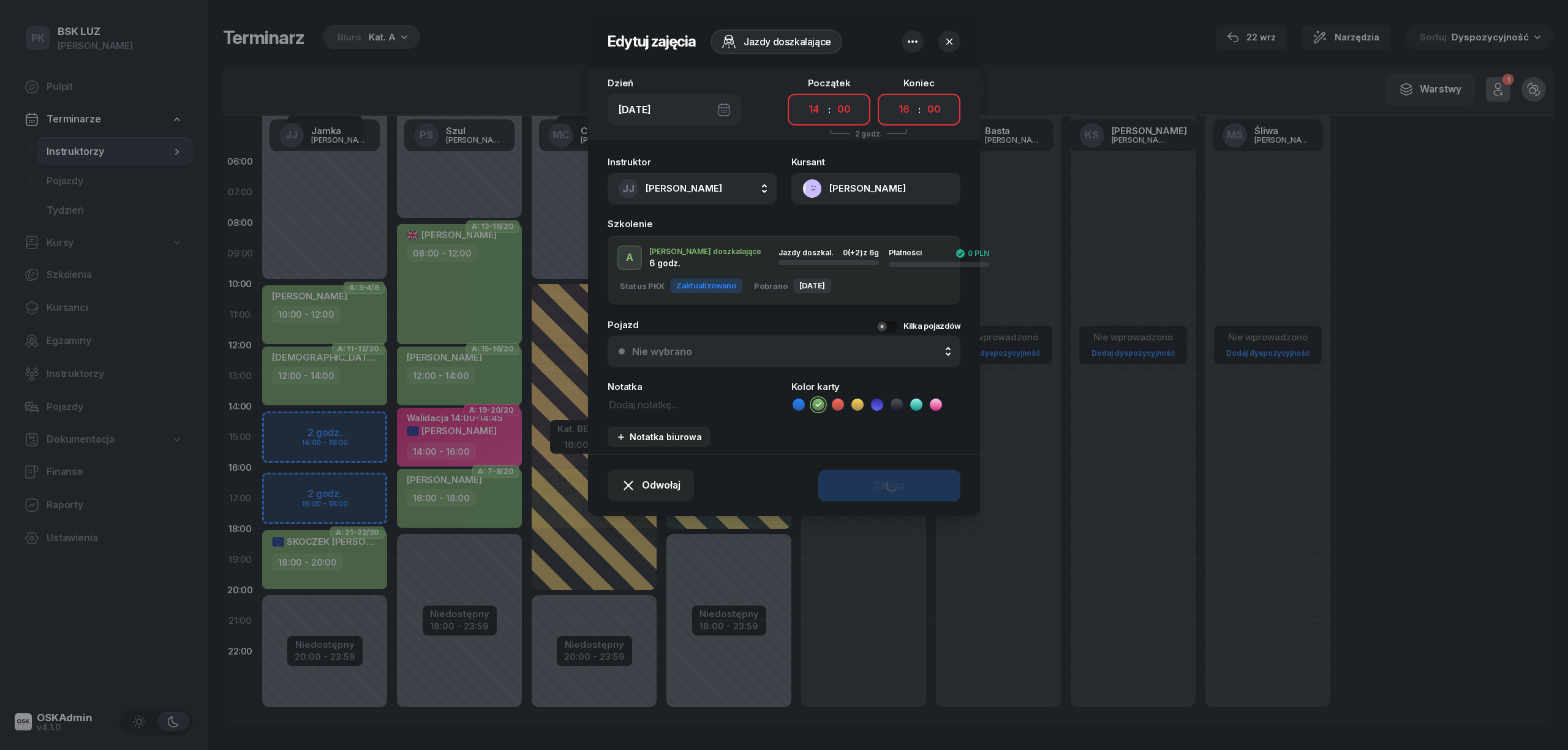
click at [892, 96] on select "00 01 02 03 04 05 06 07 08 09 10 11 12 13 14 15 16 17 18 19 20 21 22 23" at bounding box center [904, 109] width 24 height 26
click at [902, 484] on div "Zapisz" at bounding box center [889, 486] width 32 height 16
